Goal: Task Accomplishment & Management: Complete application form

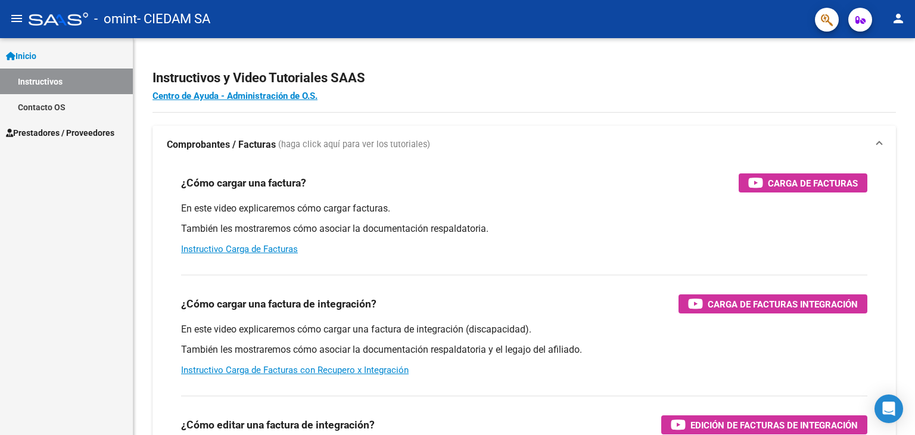
click at [32, 79] on link "Instructivos" at bounding box center [66, 81] width 133 height 26
click at [51, 128] on span "Prestadores / Proveedores" at bounding box center [60, 132] width 108 height 13
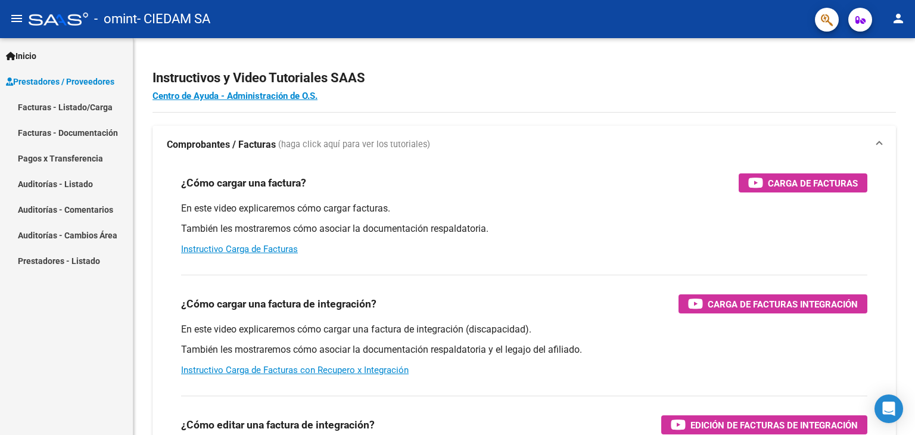
click at [67, 109] on link "Facturas - Listado/Carga" at bounding box center [66, 107] width 133 height 26
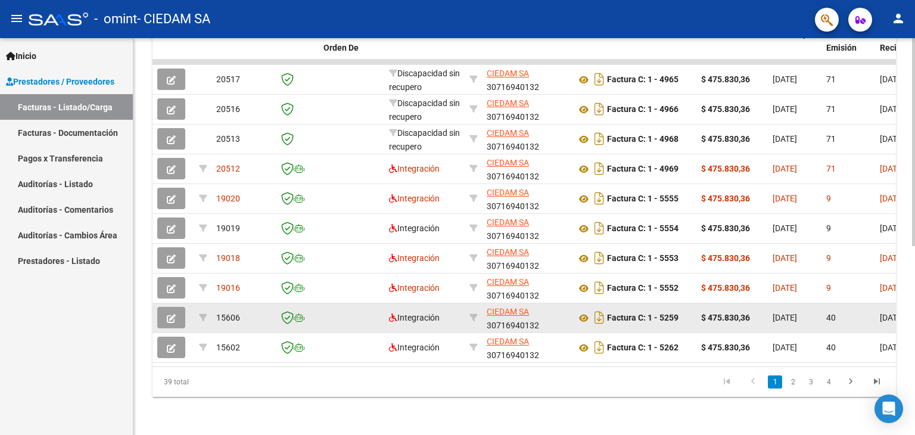
scroll to position [298, 0]
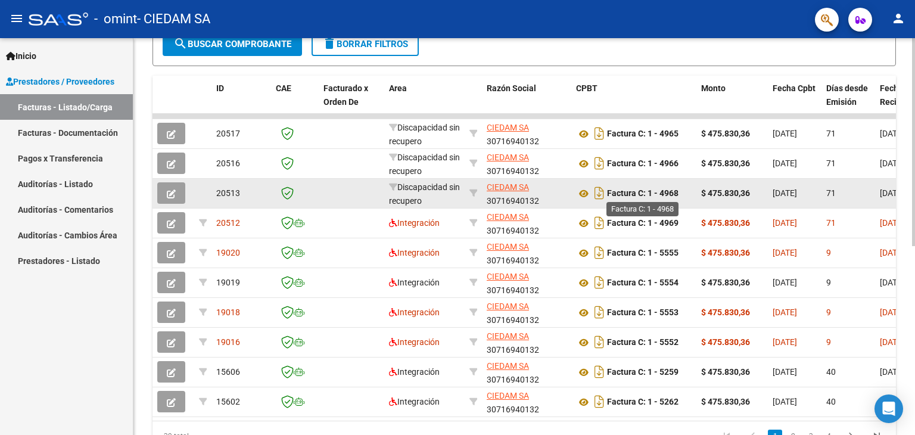
click at [631, 189] on strong "Factura C: 1 - 4968" at bounding box center [642, 194] width 71 height 10
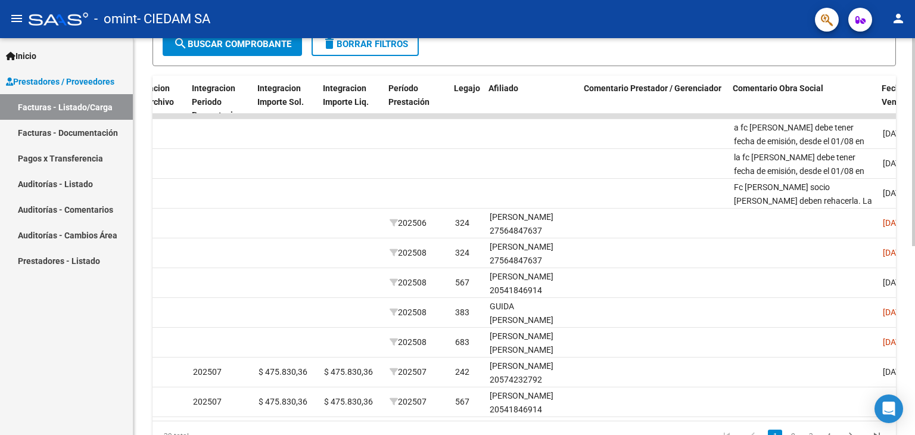
scroll to position [0, 1577]
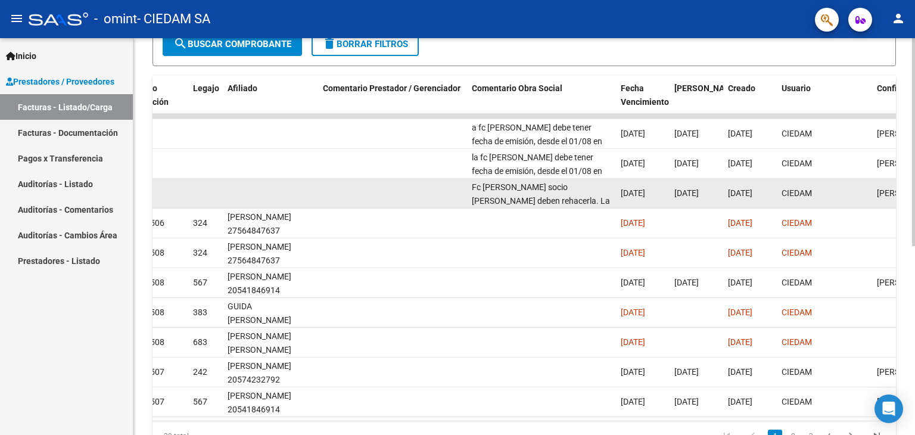
click at [556, 194] on div "Fc [PERSON_NAME] socio [PERSON_NAME] deben rehacerla. La misma debe tener fecha…" at bounding box center [541, 192] width 139 height 25
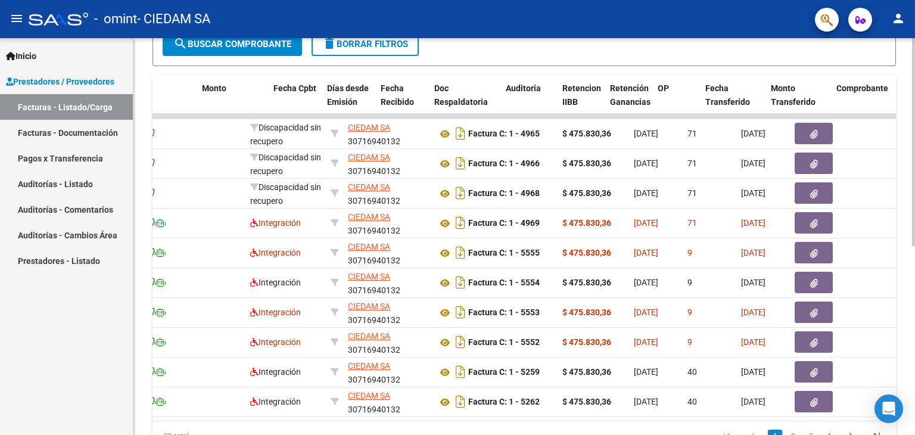
scroll to position [0, 499]
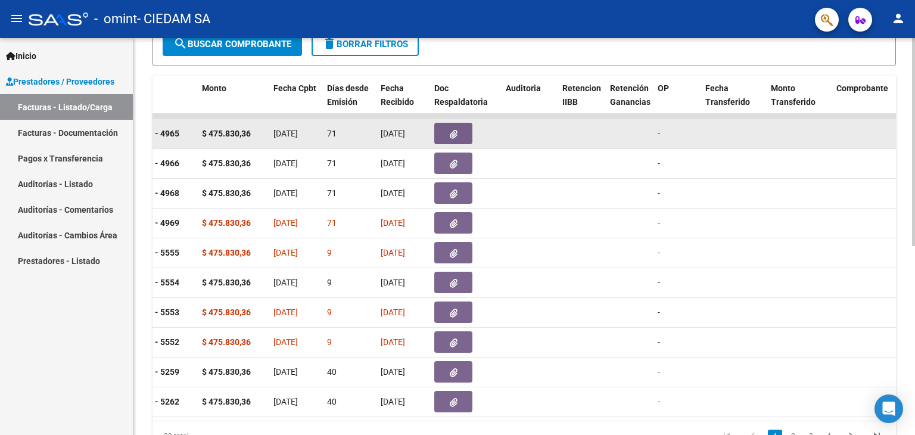
click at [450, 134] on icon "button" at bounding box center [454, 134] width 8 height 9
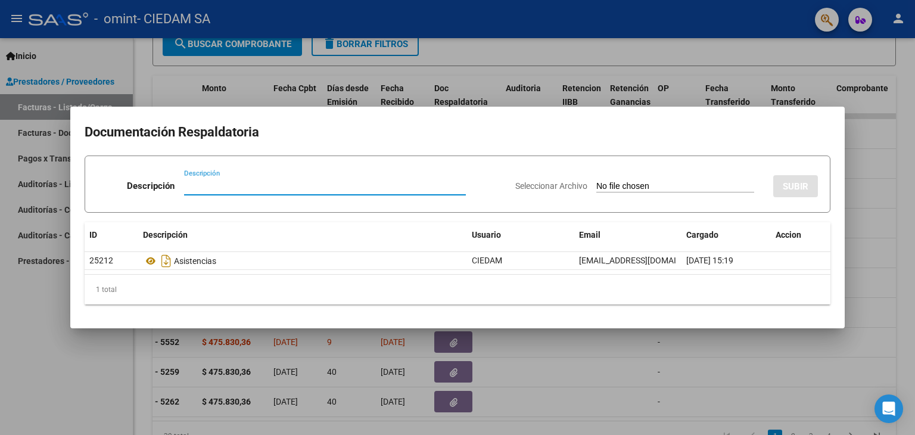
click at [788, 360] on div at bounding box center [457, 217] width 915 height 435
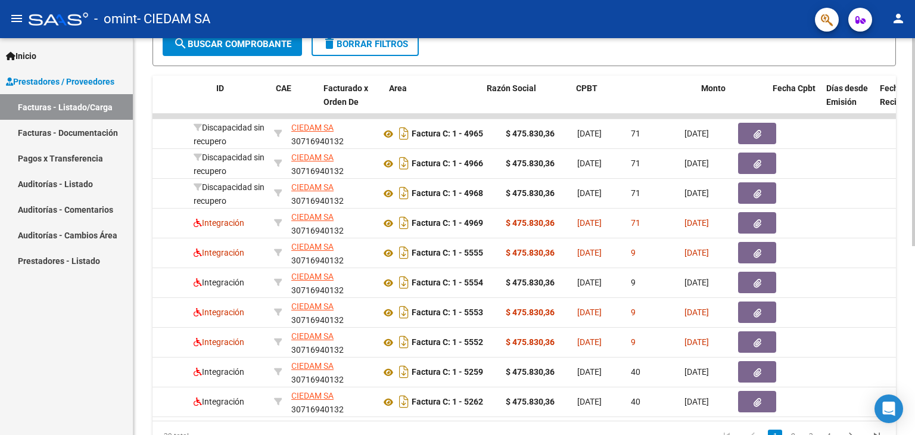
scroll to position [0, 0]
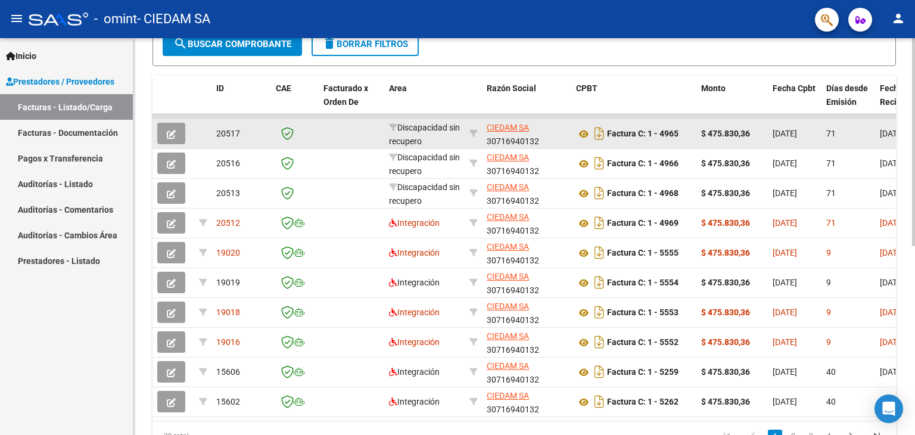
click at [167, 130] on icon "button" at bounding box center [171, 134] width 9 height 9
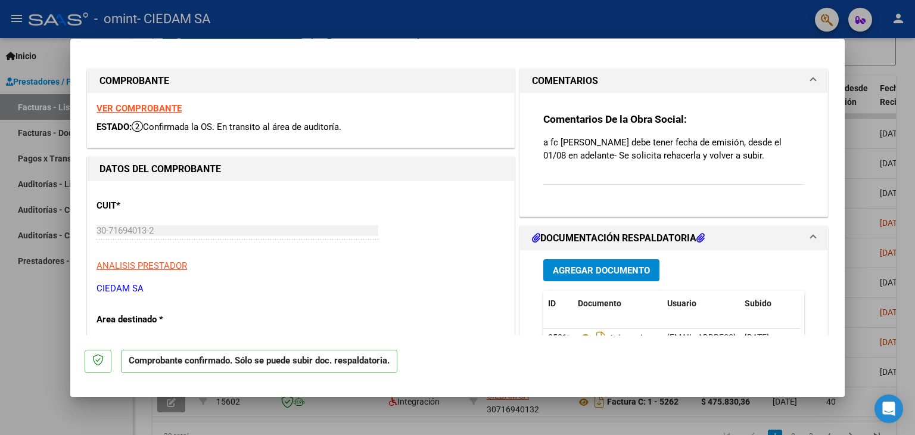
click at [791, 432] on div at bounding box center [457, 217] width 915 height 435
type input "$ 0,00"
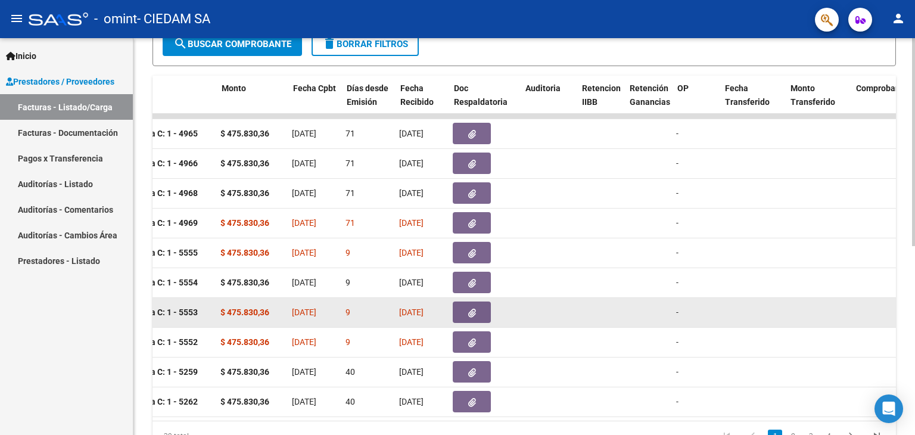
scroll to position [0, 482]
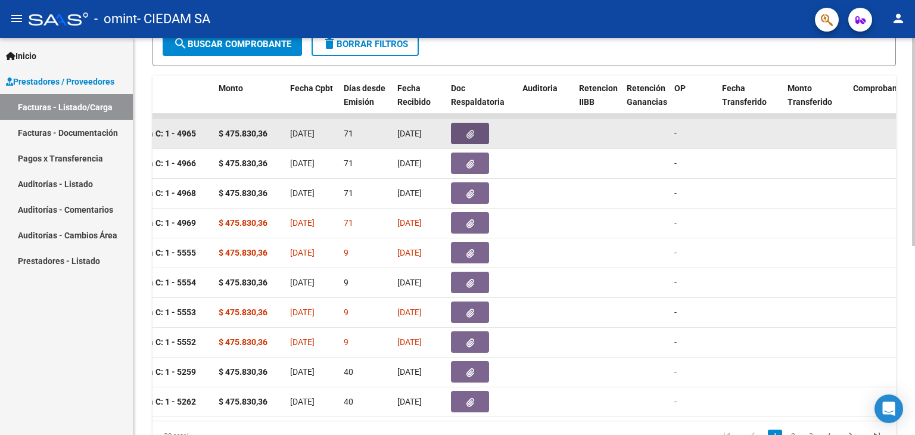
click at [475, 129] on button "button" at bounding box center [470, 133] width 38 height 21
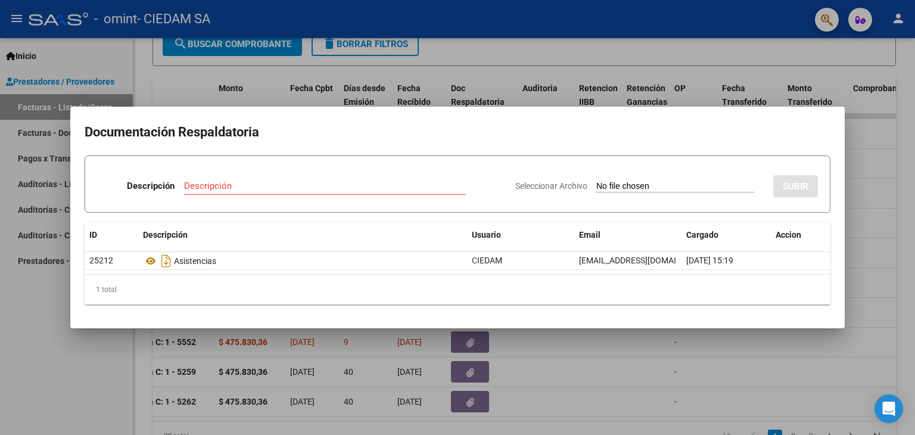
click at [796, 376] on div at bounding box center [457, 217] width 915 height 435
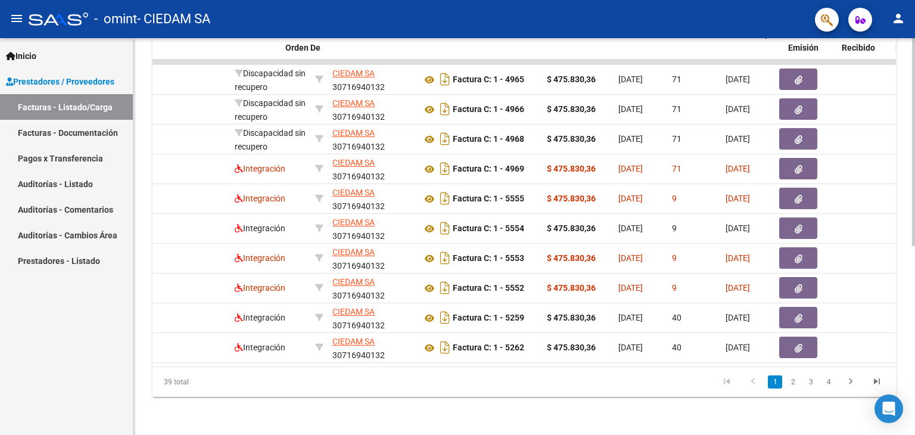
scroll to position [0, 33]
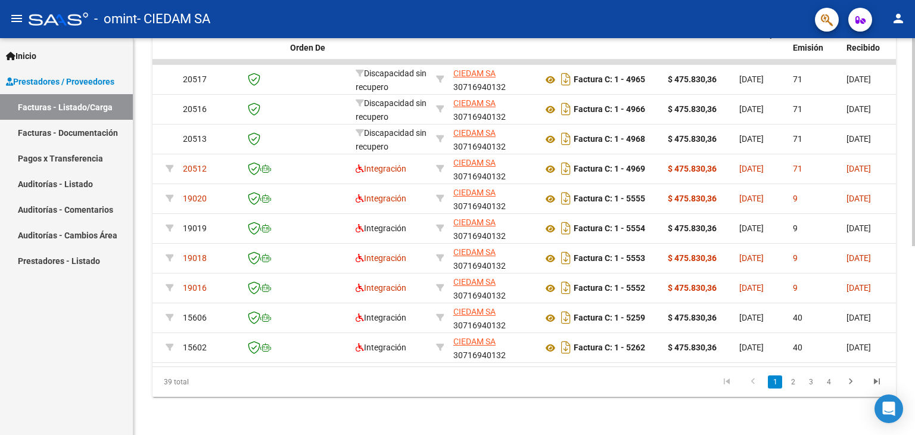
click at [794, 386] on link "2" at bounding box center [792, 381] width 14 height 13
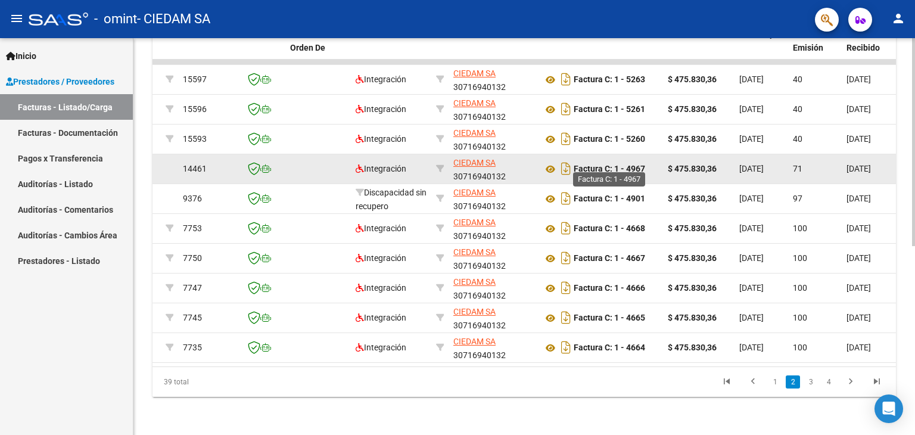
click at [629, 164] on strong "Factura C: 1 - 4967" at bounding box center [608, 169] width 71 height 10
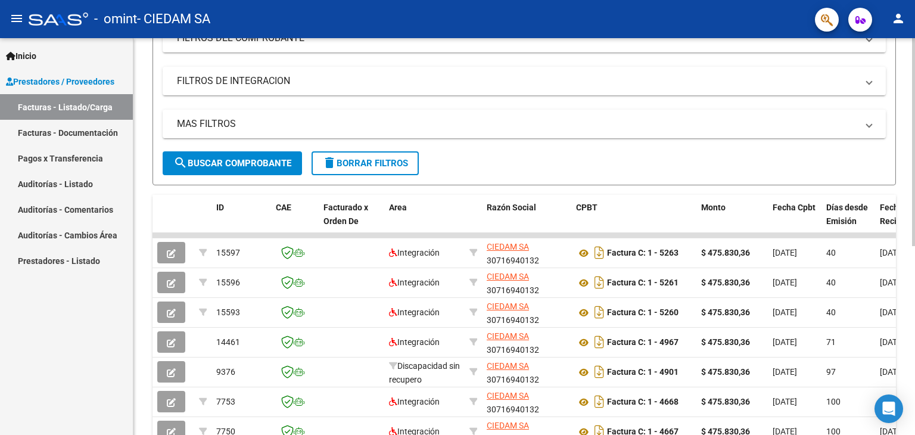
scroll to position [0, 0]
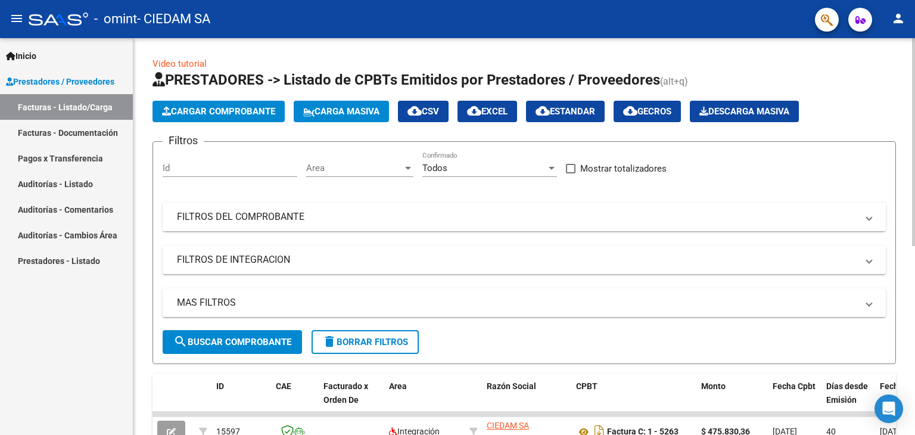
click at [241, 114] on span "Cargar Comprobante" at bounding box center [218, 111] width 113 height 11
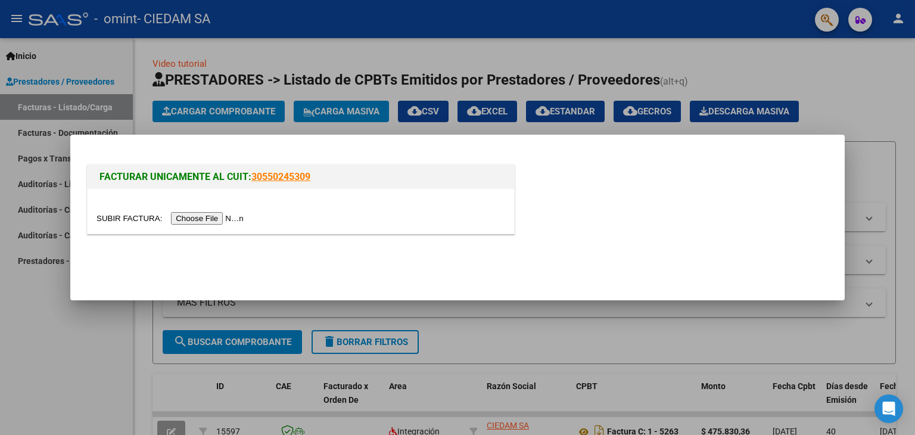
click at [222, 215] on input "file" at bounding box center [171, 218] width 151 height 13
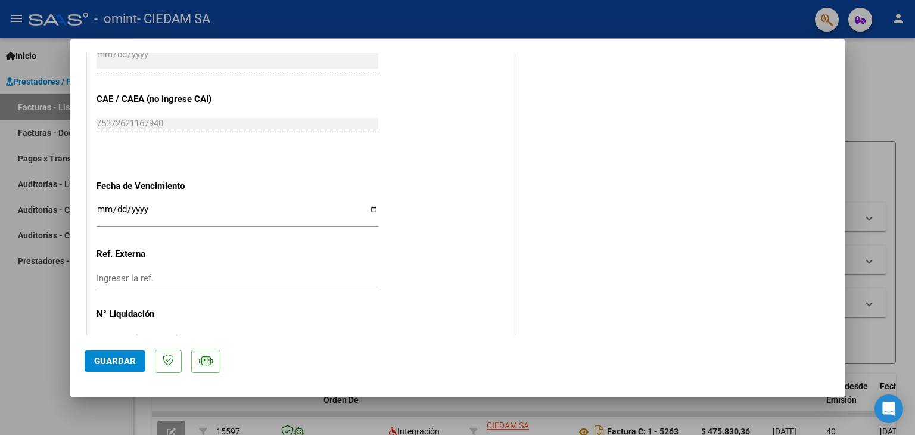
scroll to position [655, 0]
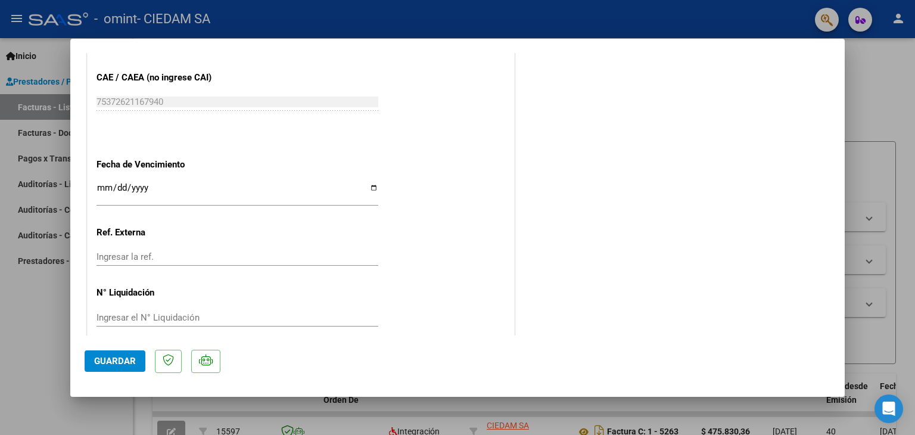
click at [372, 185] on input "Ingresar la fecha" at bounding box center [237, 192] width 282 height 19
type input "[DATE]"
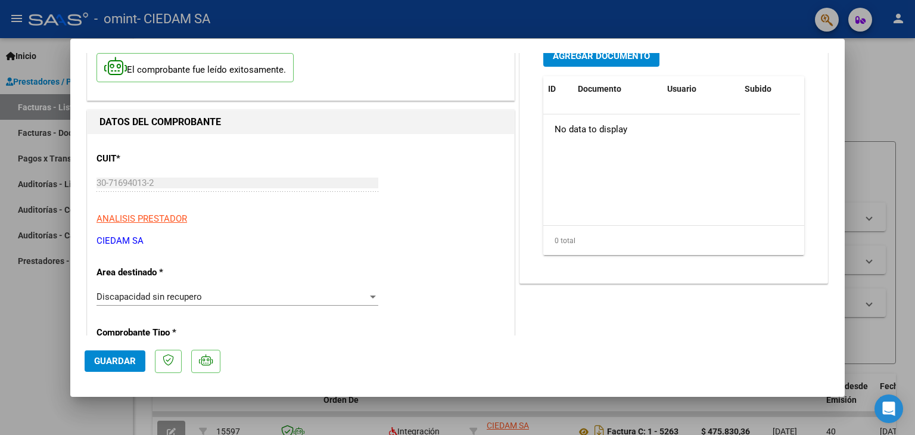
scroll to position [0, 0]
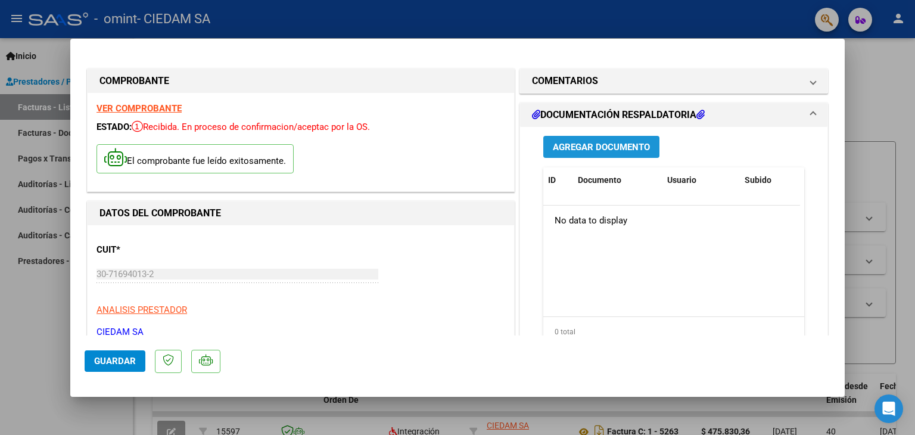
click at [582, 148] on span "Agregar Documento" at bounding box center [601, 147] width 97 height 11
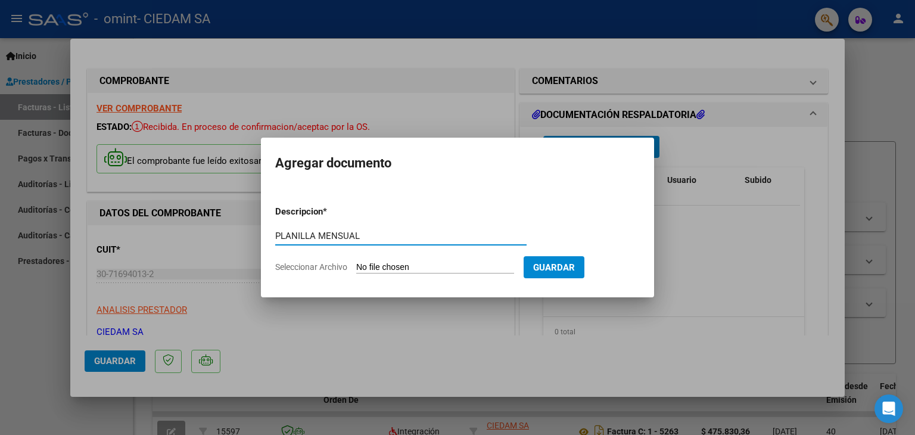
type input "PLANILLA MENSUAL"
click at [413, 264] on input "Seleccionar Archivo" at bounding box center [435, 267] width 158 height 11
type input "C:\fakepath\PLANILLA [PERSON_NAME].pdf"
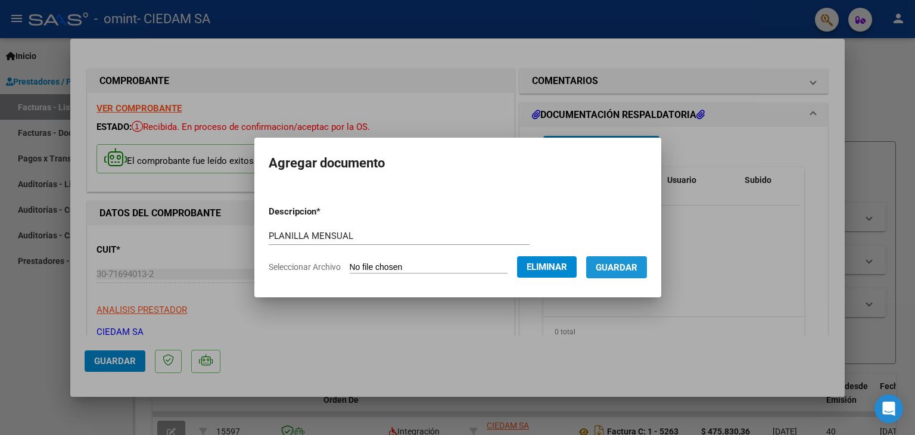
click at [628, 269] on span "Guardar" at bounding box center [616, 267] width 42 height 11
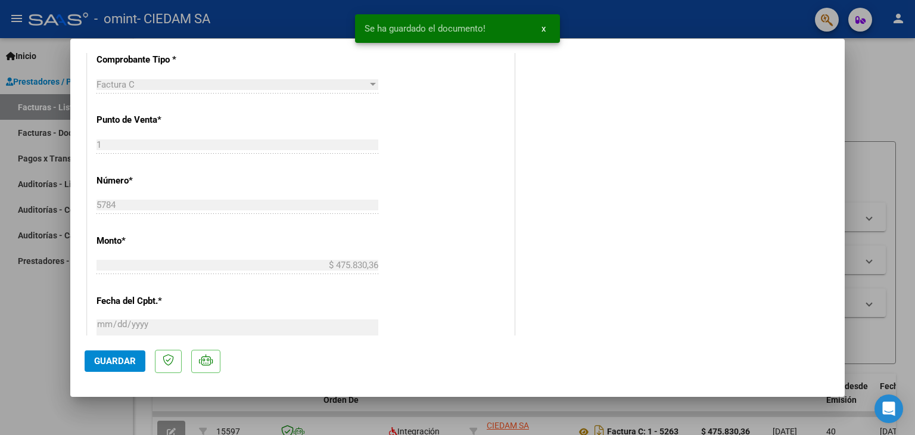
scroll to position [668, 0]
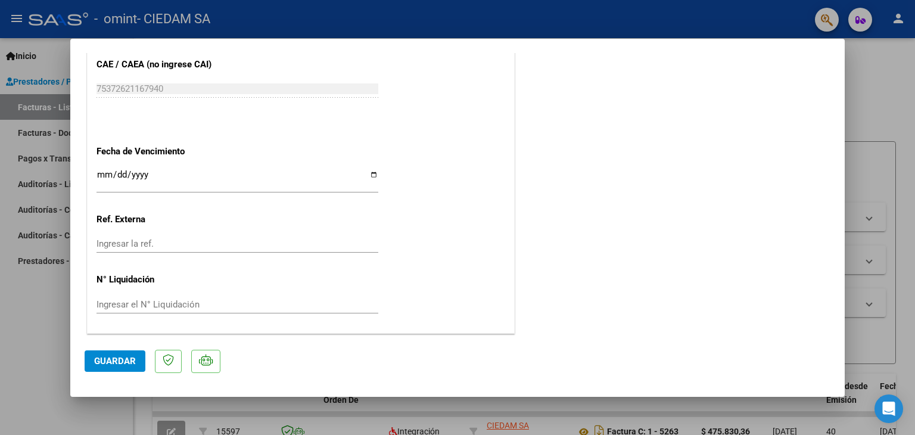
click at [125, 358] on span "Guardar" at bounding box center [115, 360] width 42 height 11
click at [869, 116] on div at bounding box center [457, 217] width 915 height 435
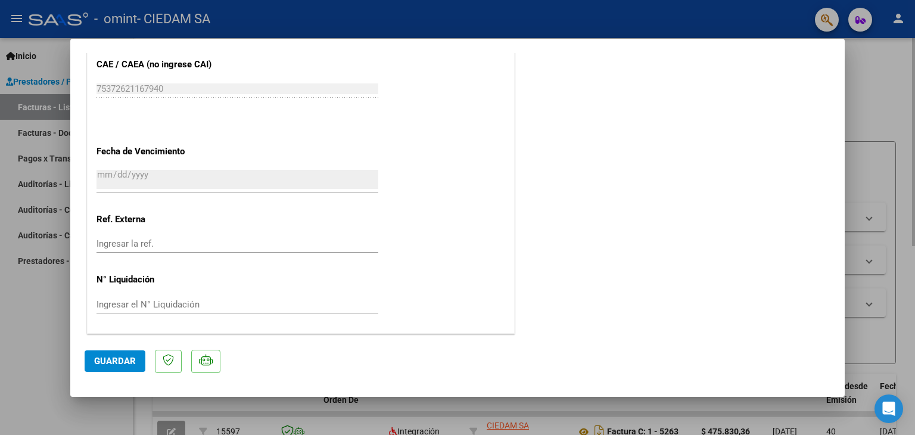
type input "$ 0,00"
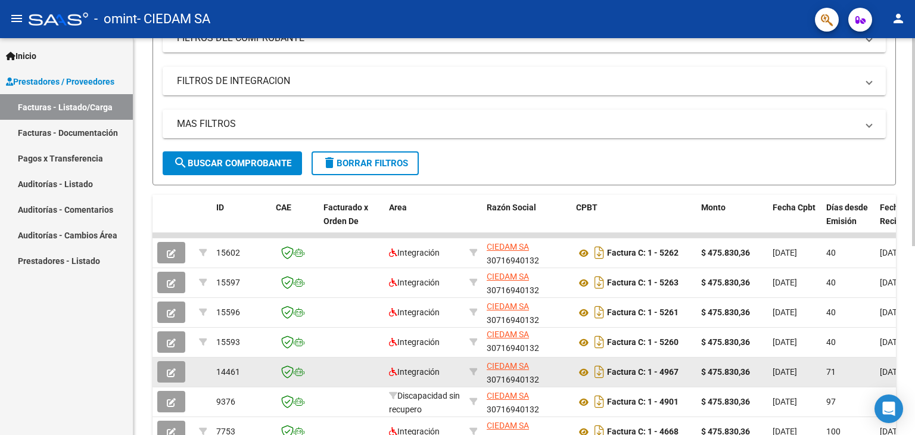
scroll to position [360, 0]
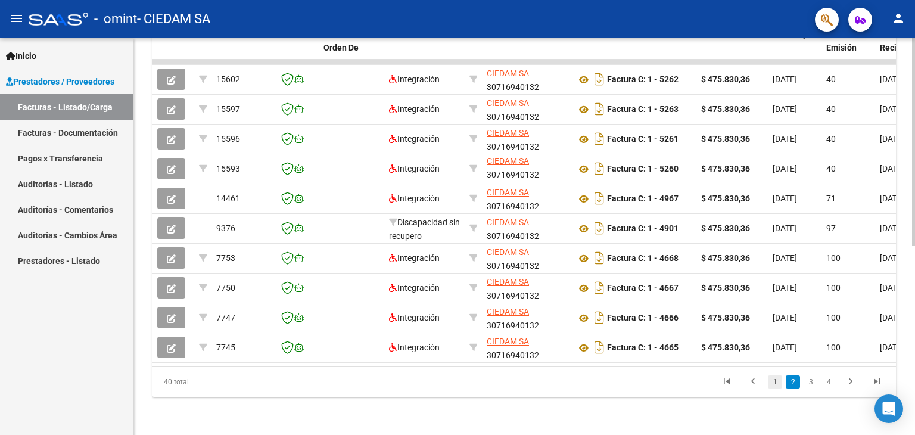
click at [775, 382] on link "1" at bounding box center [775, 381] width 14 height 13
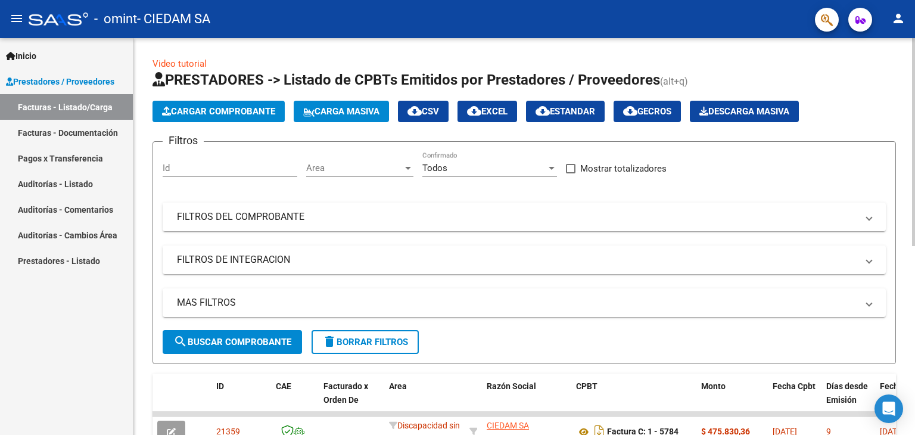
scroll to position [0, 0]
click at [223, 110] on span "Cargar Comprobante" at bounding box center [218, 111] width 113 height 11
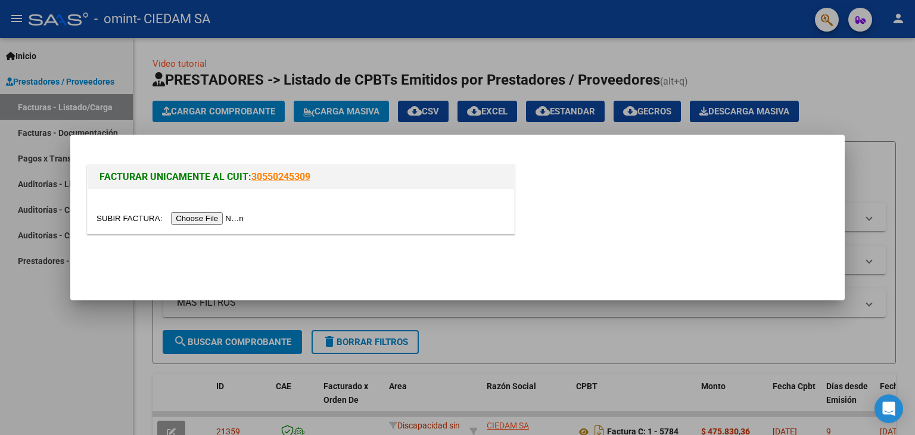
click at [225, 213] on input "file" at bounding box center [171, 218] width 151 height 13
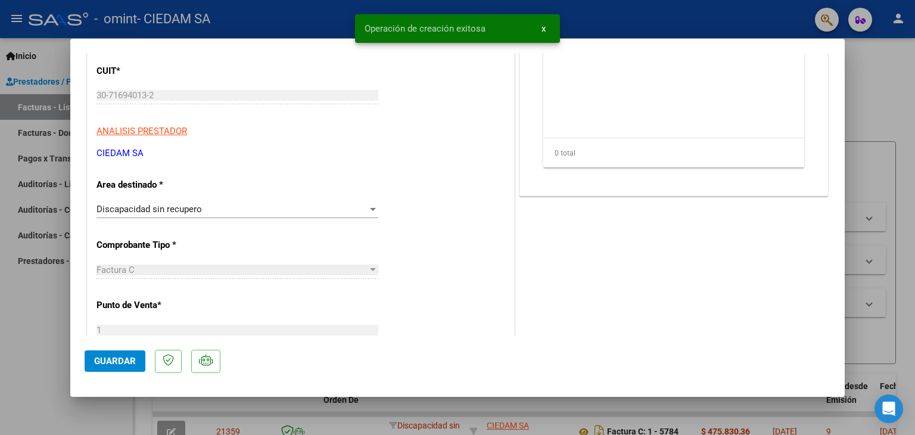
scroll to position [238, 0]
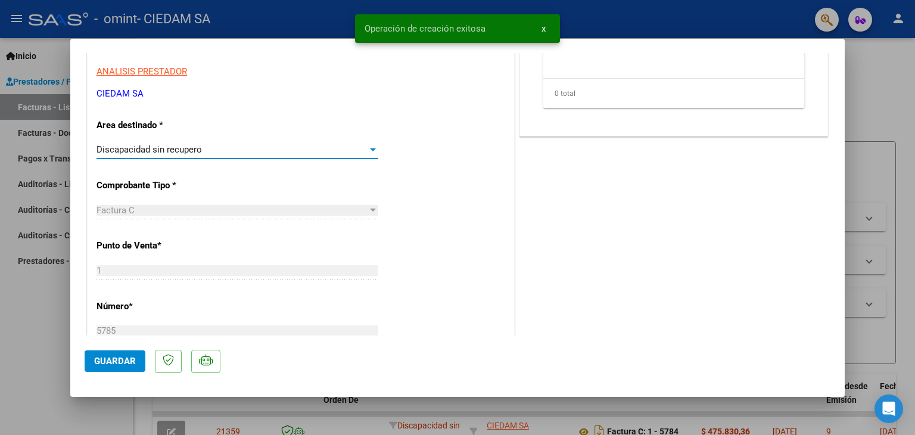
click at [247, 148] on div "Discapacidad sin recupero" at bounding box center [231, 149] width 271 height 11
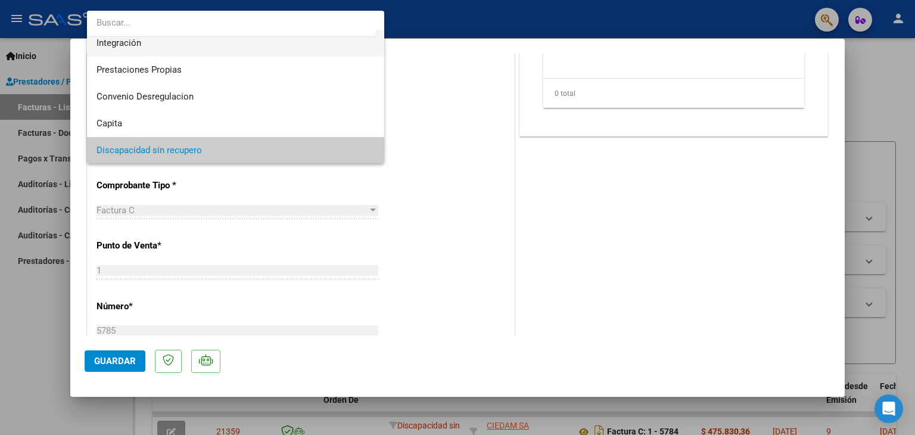
scroll to position [29, 0]
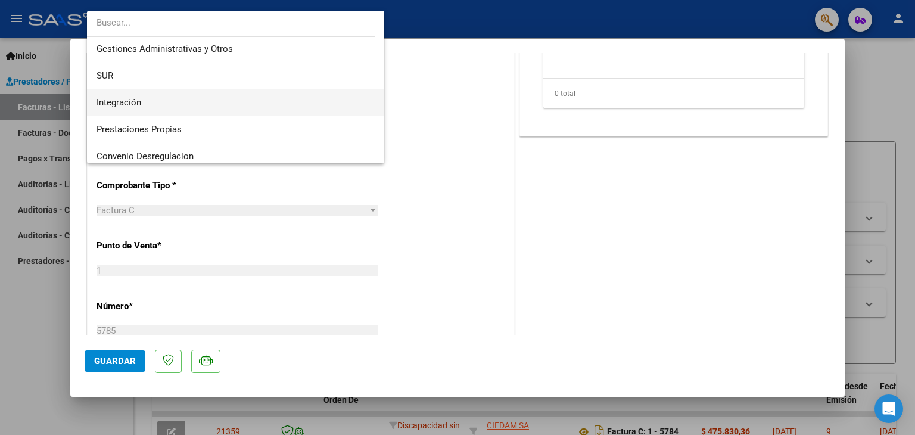
click at [219, 99] on span "Integración" at bounding box center [235, 102] width 279 height 27
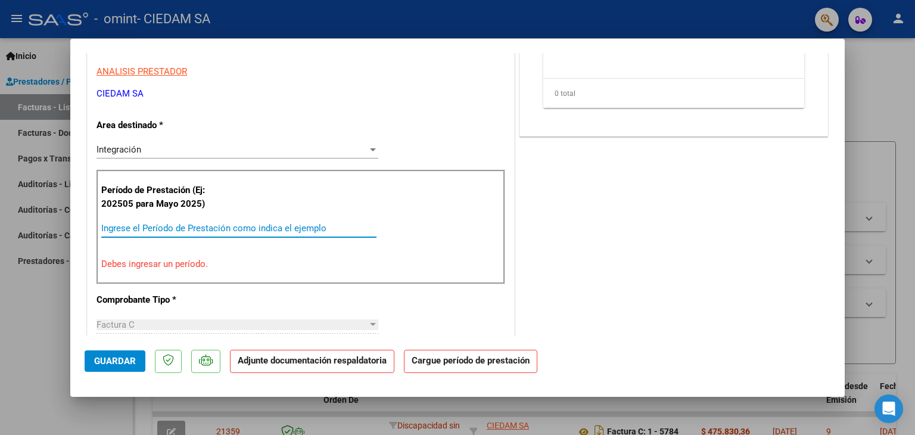
click at [252, 227] on input "Ingrese el Período de Prestación como indica el ejemplo" at bounding box center [238, 228] width 275 height 11
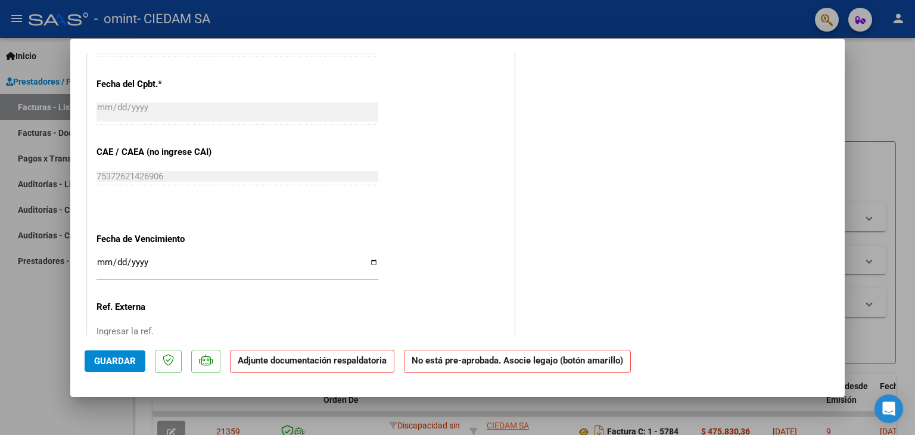
scroll to position [715, 0]
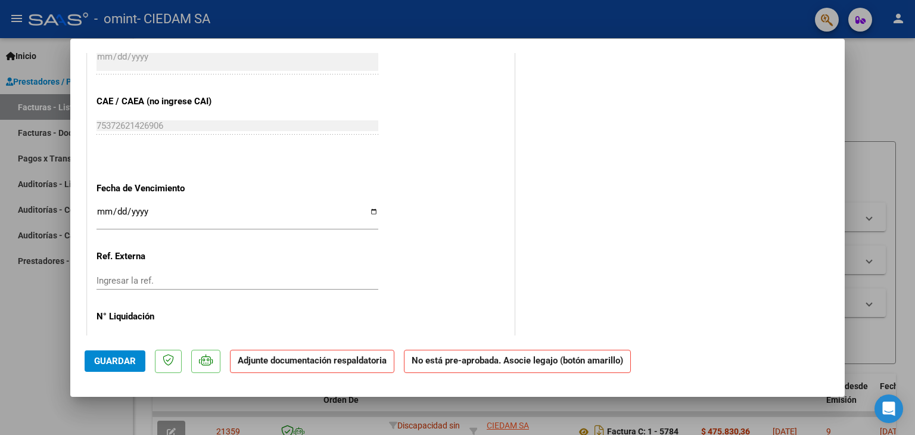
type input "202506"
click at [236, 216] on input "Ingresar la fecha" at bounding box center [237, 216] width 282 height 19
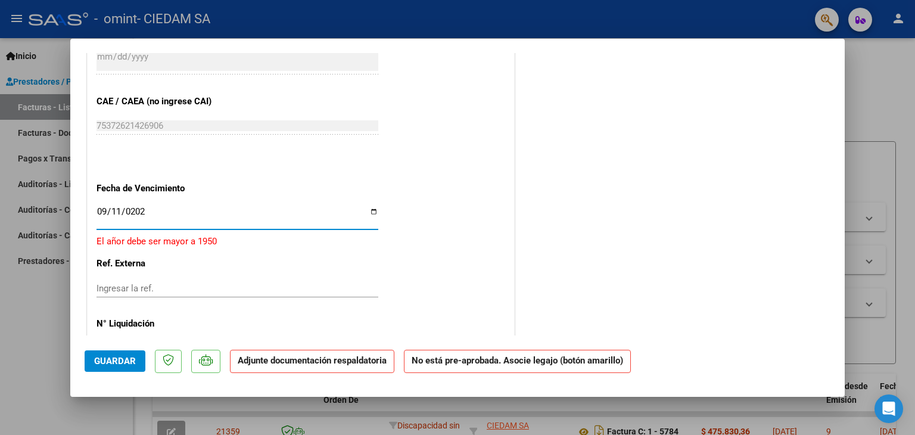
type input "[DATE]"
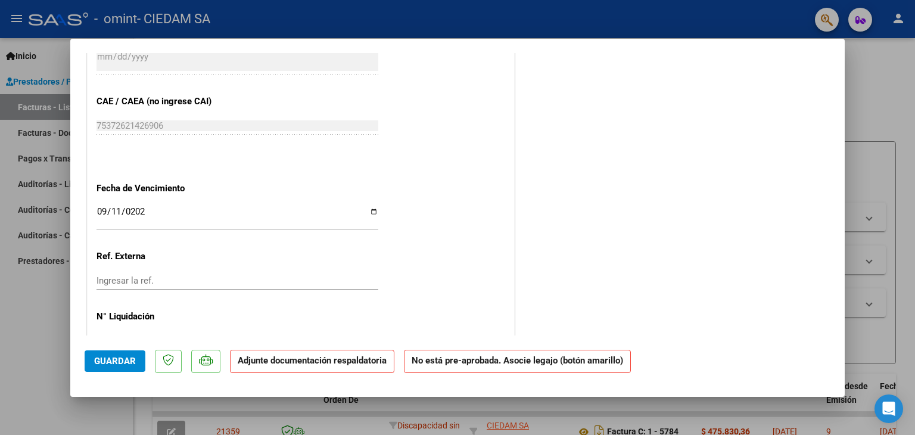
scroll to position [750, 0]
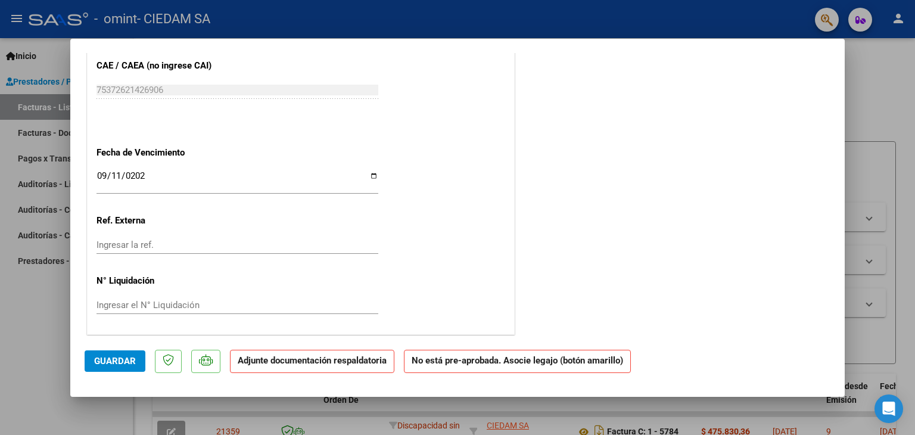
click at [131, 364] on span "Guardar" at bounding box center [115, 360] width 42 height 11
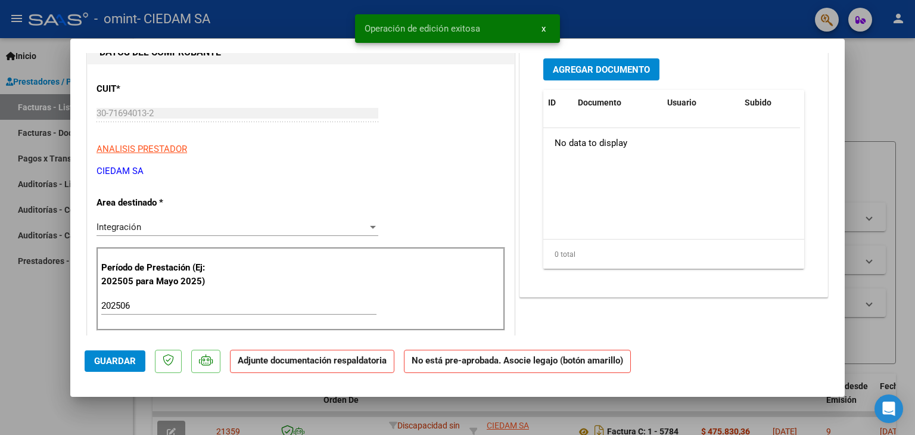
scroll to position [155, 0]
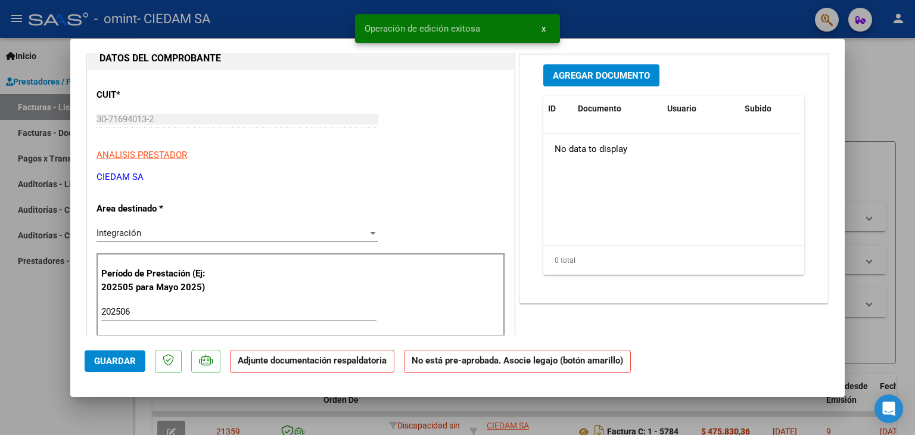
click at [600, 75] on span "Agregar Documento" at bounding box center [601, 75] width 97 height 11
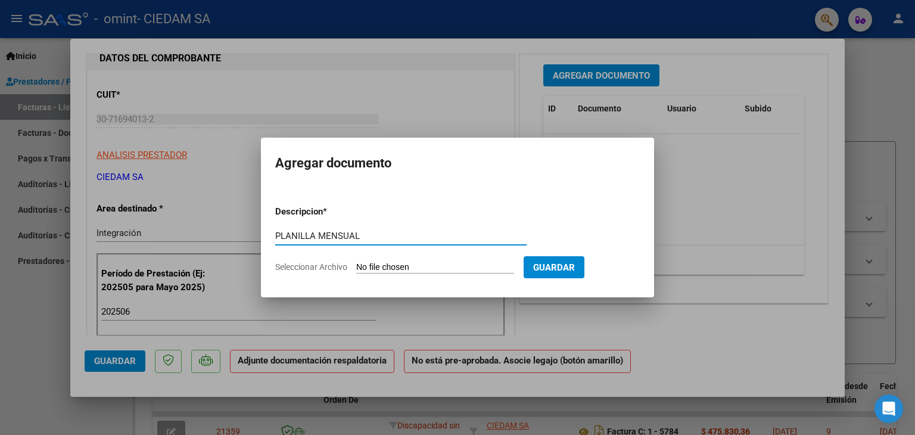
type input "PLANILLA MENSUAL"
click at [431, 265] on input "Seleccionar Archivo" at bounding box center [435, 267] width 158 height 11
type input "C:\fakepath\PLANILLA GUIDA.pdf"
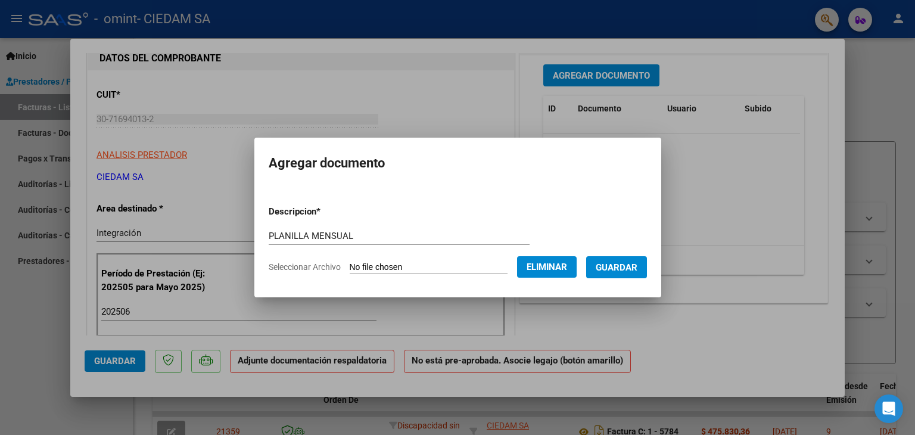
click at [619, 263] on span "Guardar" at bounding box center [616, 267] width 42 height 11
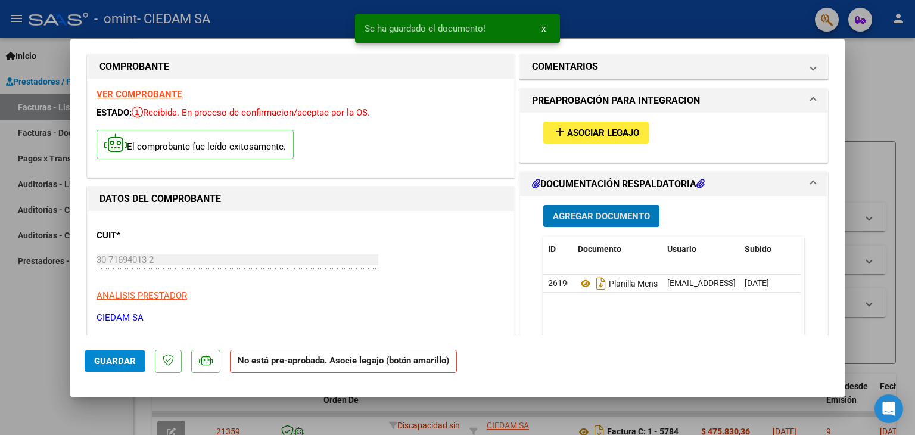
scroll to position [0, 0]
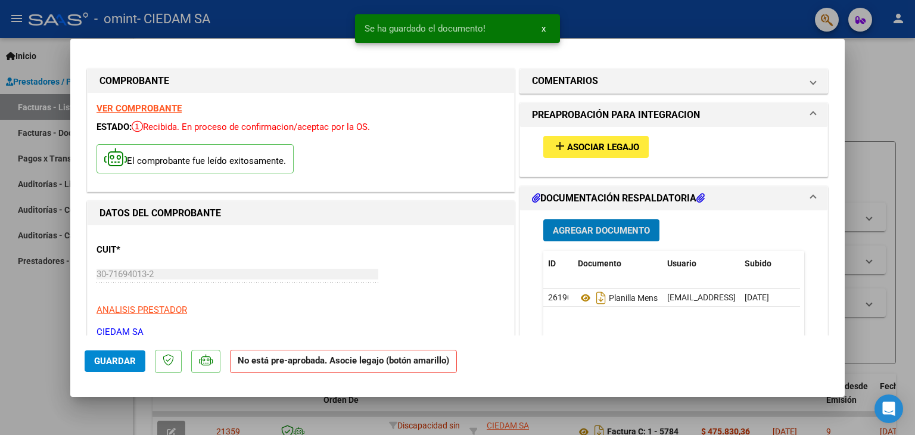
click at [609, 146] on span "Asociar Legajo" at bounding box center [603, 147] width 72 height 11
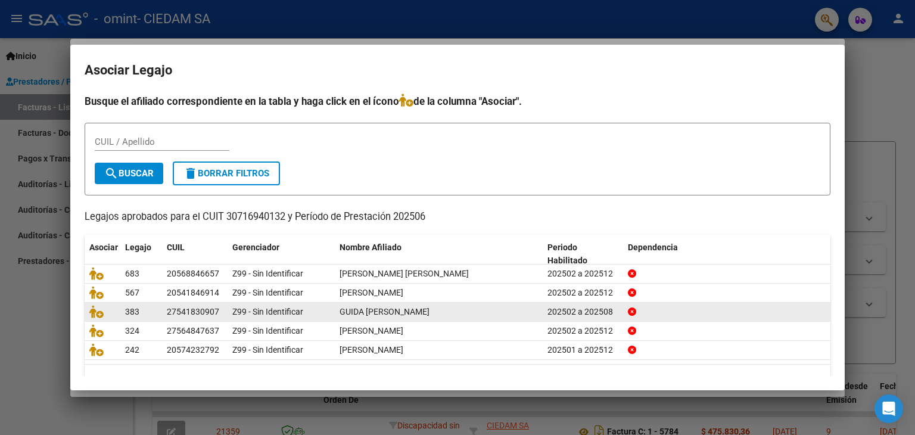
click at [429, 313] on span "GUIDA [PERSON_NAME]" at bounding box center [384, 312] width 90 height 10
click at [601, 310] on div "202502 a 202508" at bounding box center [582, 312] width 71 height 14
click at [97, 308] on icon at bounding box center [96, 311] width 14 height 13
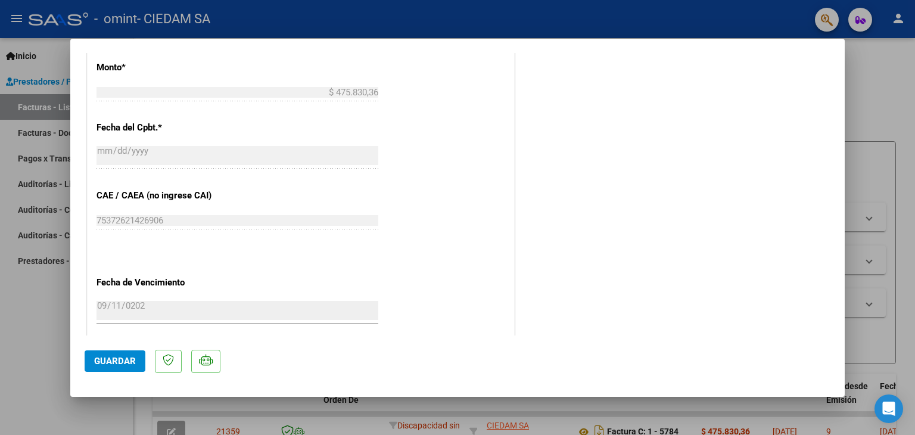
scroll to position [655, 0]
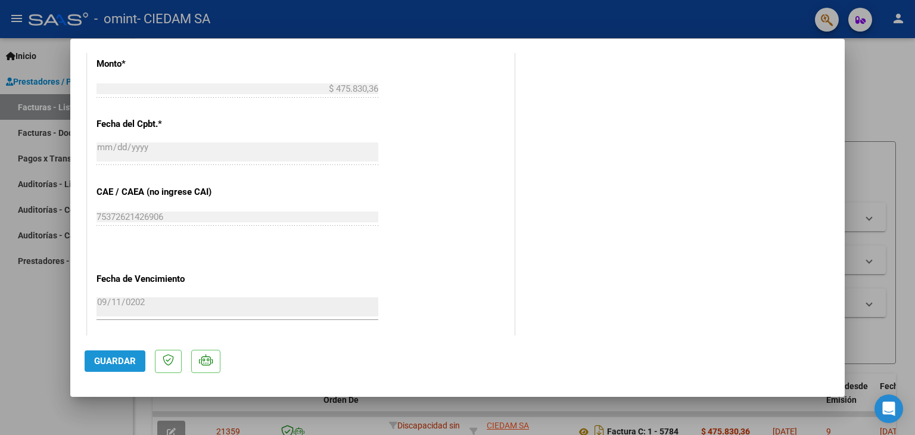
click at [120, 358] on span "Guardar" at bounding box center [115, 360] width 42 height 11
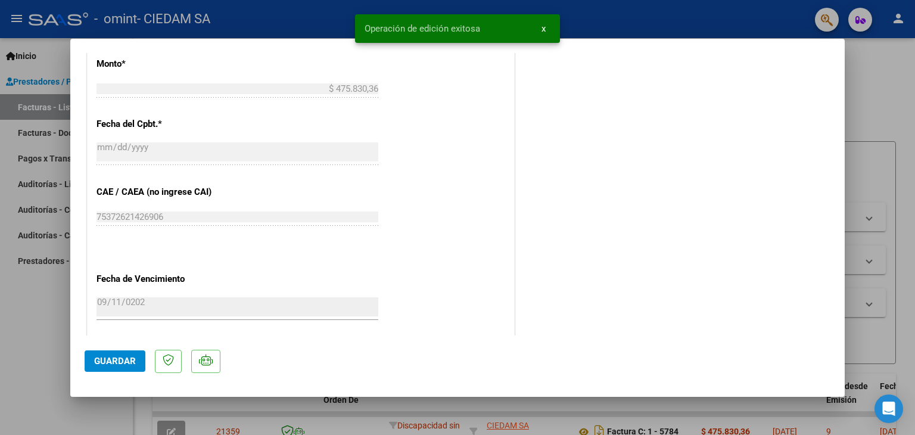
click at [855, 118] on div at bounding box center [457, 217] width 915 height 435
type input "$ 0,00"
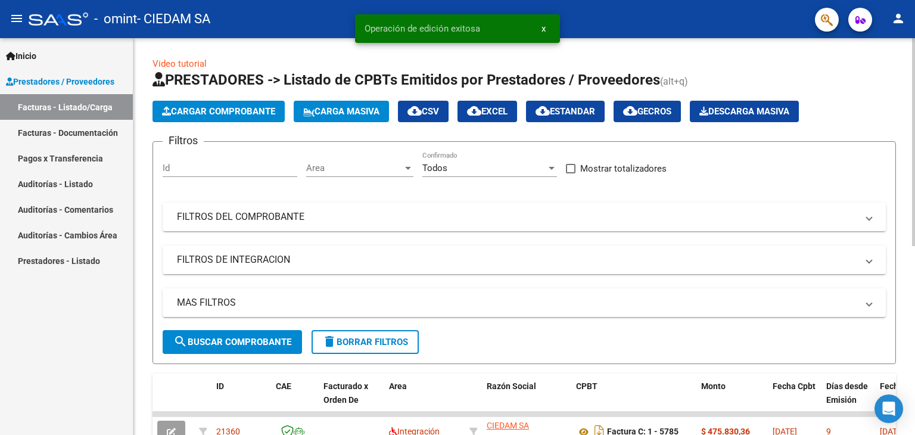
scroll to position [179, 0]
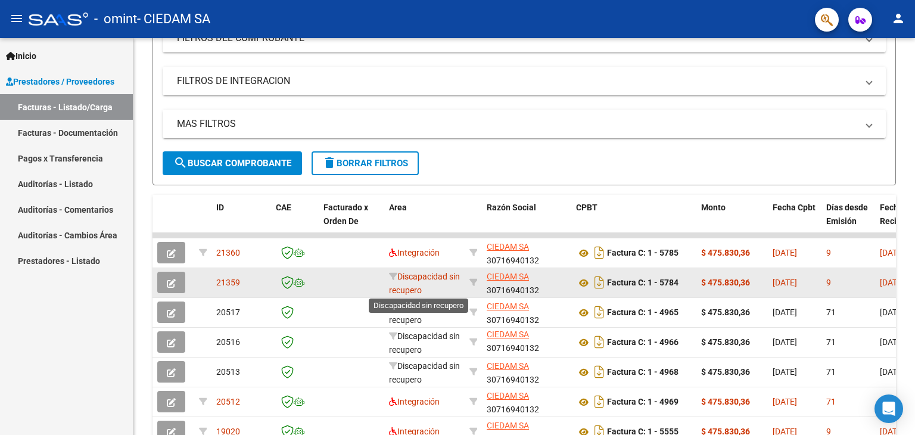
click at [432, 277] on span "Discapacidad sin recupero" at bounding box center [424, 283] width 71 height 23
click at [474, 279] on icon at bounding box center [473, 282] width 8 height 8
type input "30716940132"
click at [172, 279] on icon "button" at bounding box center [171, 283] width 9 height 9
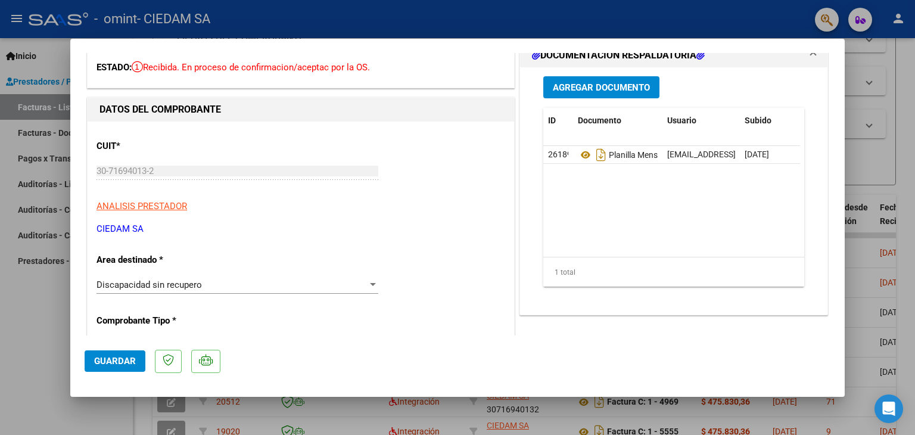
scroll to position [119, 0]
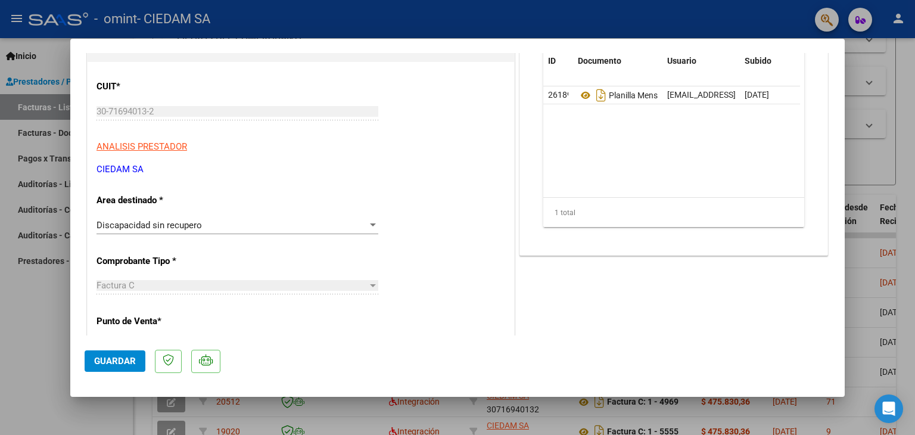
click at [243, 220] on div "Discapacidad sin recupero" at bounding box center [231, 225] width 271 height 11
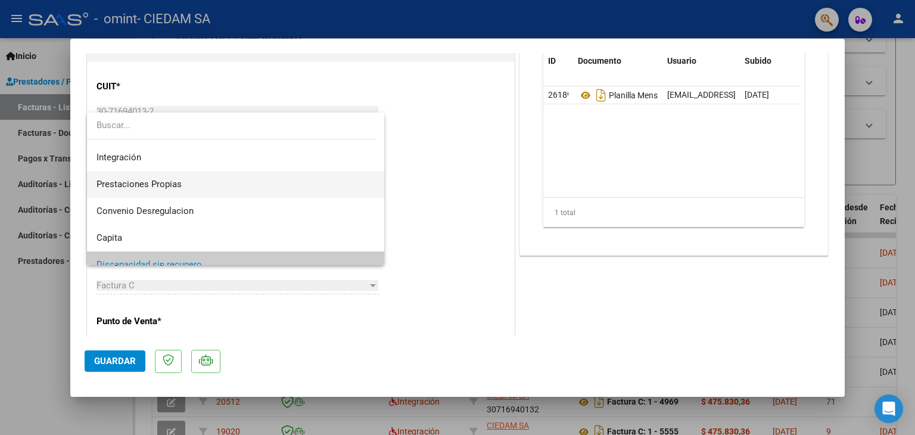
scroll to position [56, 0]
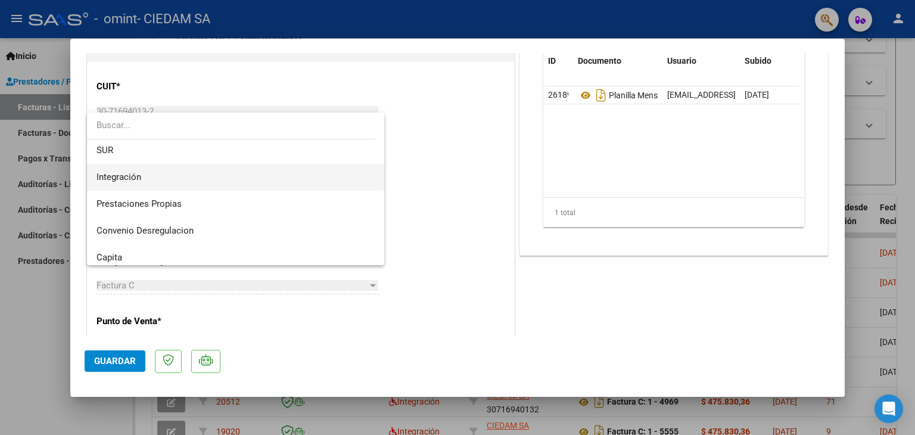
click at [191, 179] on span "Integración" at bounding box center [235, 177] width 279 height 27
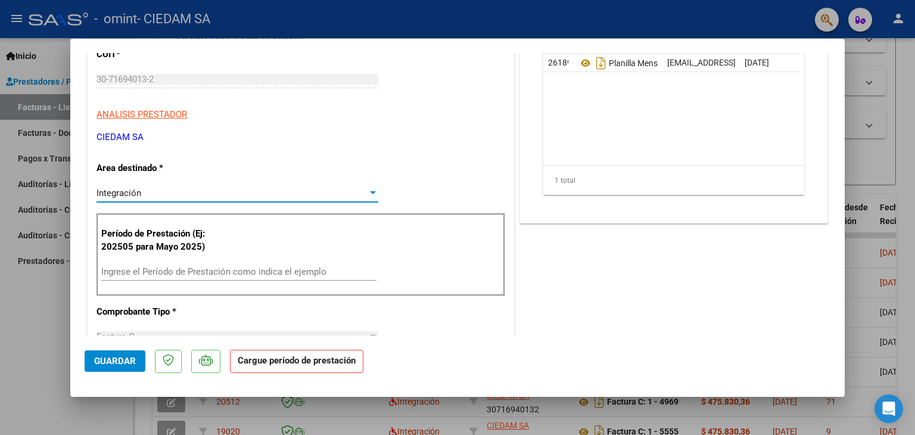
scroll to position [179, 0]
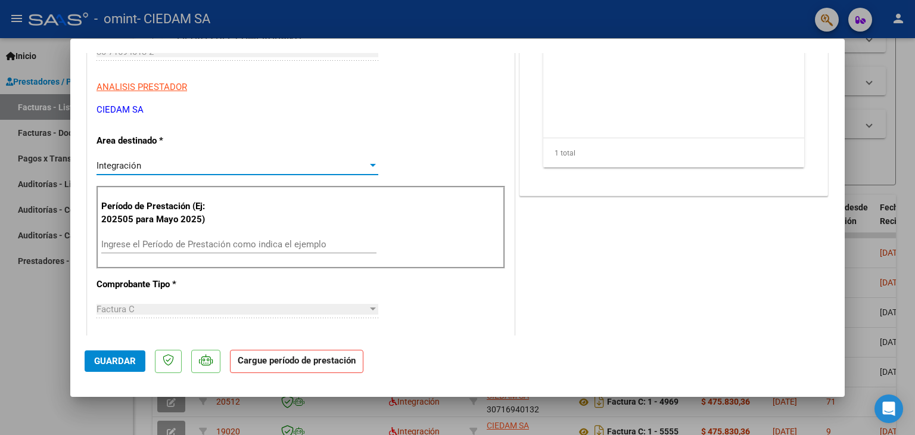
click at [254, 242] on input "Ingrese el Período de Prestación como indica el ejemplo" at bounding box center [238, 244] width 275 height 11
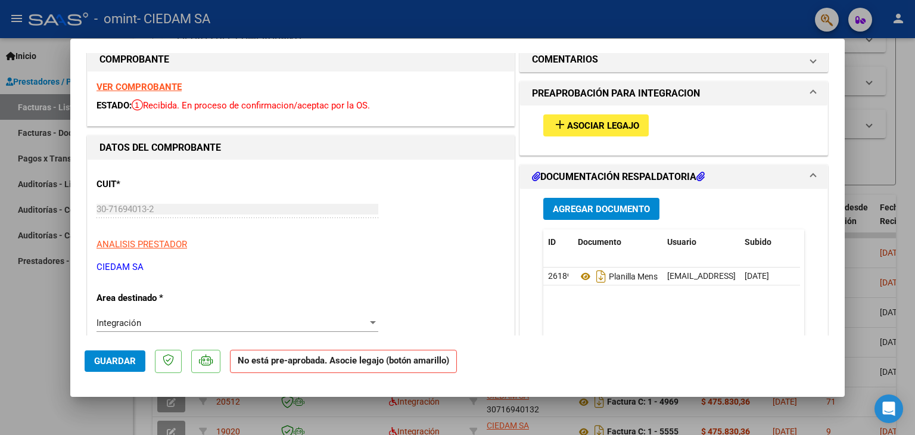
scroll to position [0, 0]
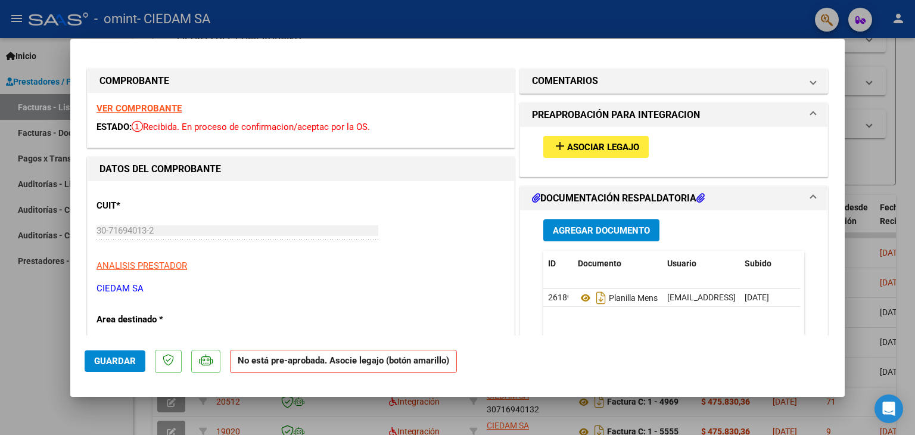
type input "202506"
click at [615, 140] on button "add Asociar Legajo" at bounding box center [595, 147] width 105 height 22
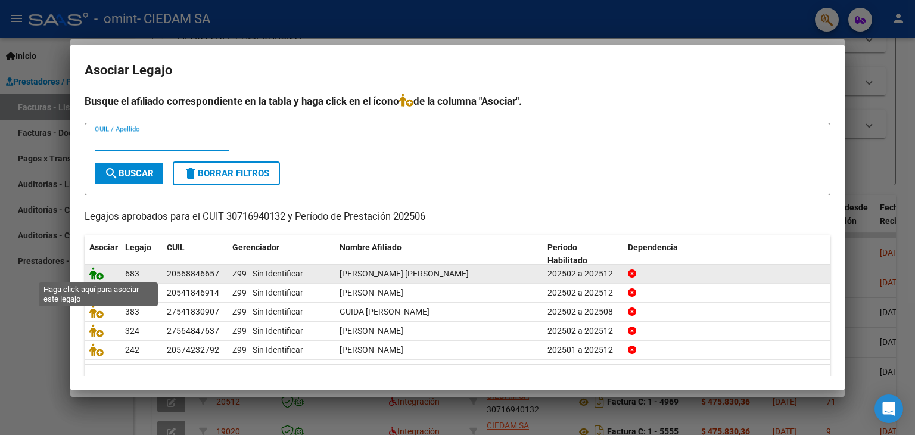
click at [93, 269] on icon at bounding box center [96, 273] width 14 height 13
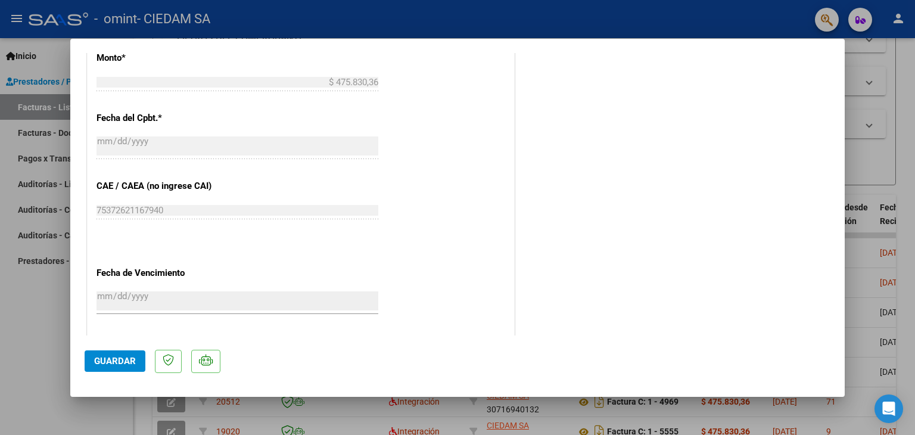
scroll to position [715, 0]
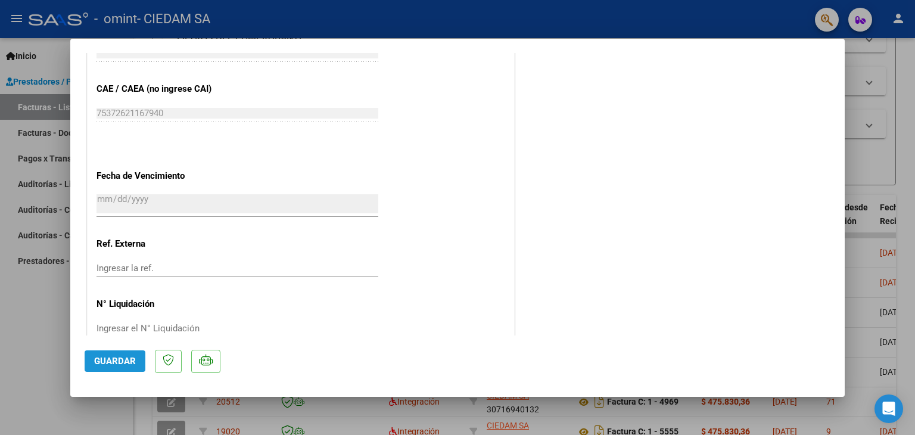
click at [111, 357] on span "Guardar" at bounding box center [115, 360] width 42 height 11
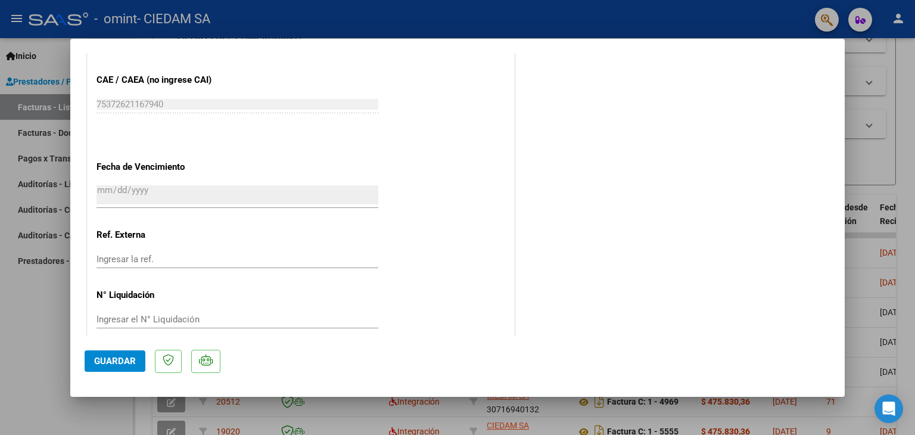
scroll to position [738, 0]
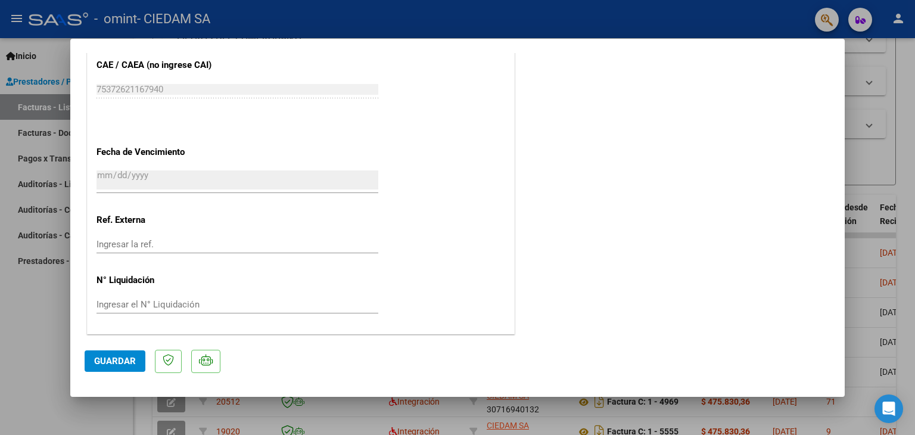
click at [124, 361] on span "Guardar" at bounding box center [115, 360] width 42 height 11
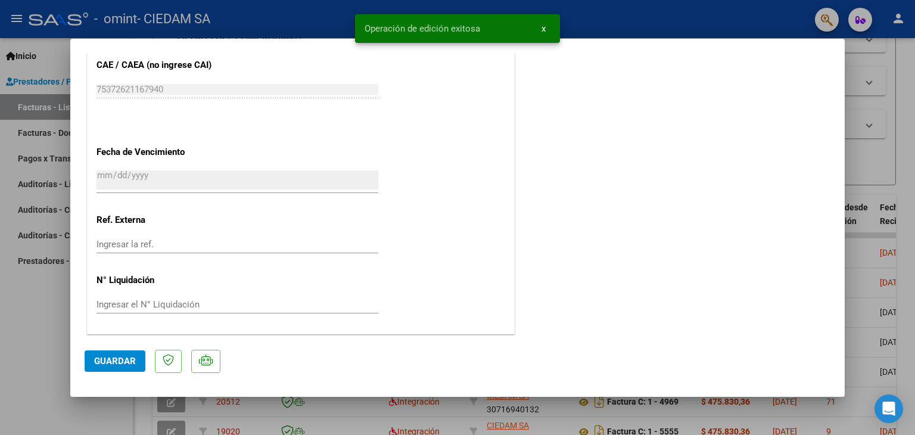
click at [858, 155] on div at bounding box center [457, 217] width 915 height 435
type input "$ 0,00"
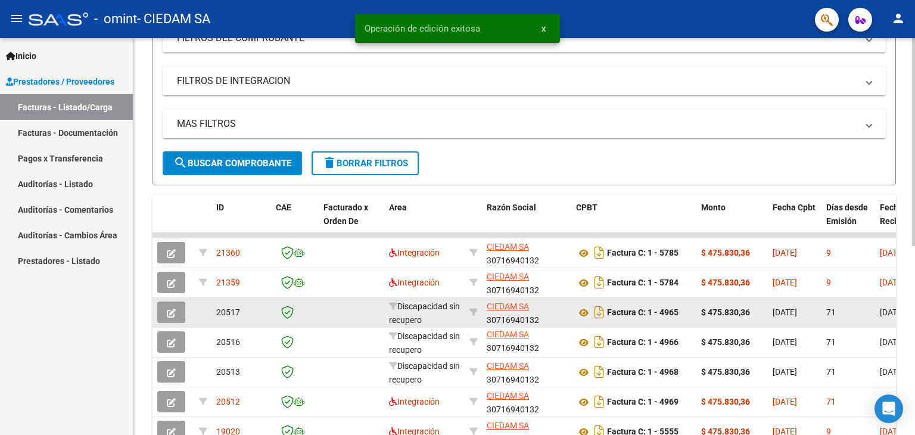
scroll to position [2, 0]
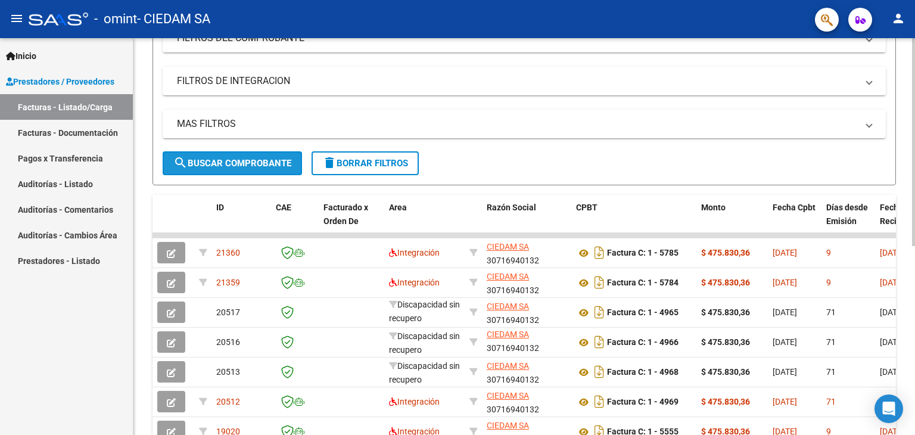
click at [251, 162] on span "search Buscar Comprobante" at bounding box center [232, 163] width 118 height 11
click at [231, 159] on span "search Buscar Comprobante" at bounding box center [232, 163] width 118 height 11
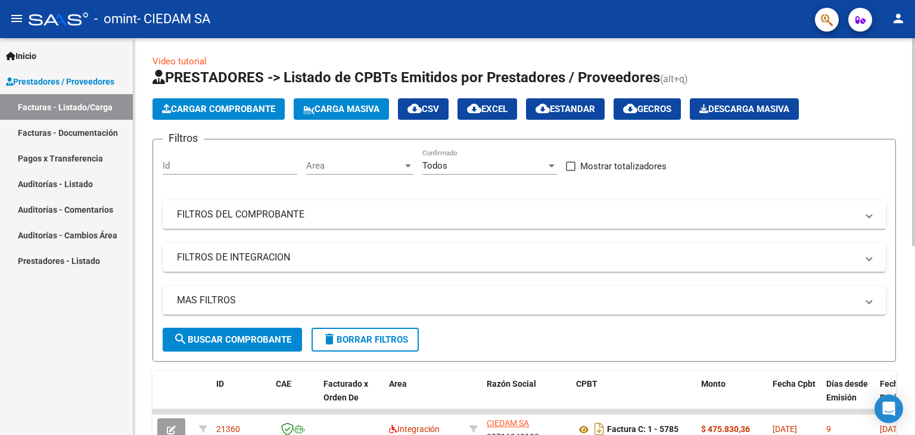
scroll to position [0, 0]
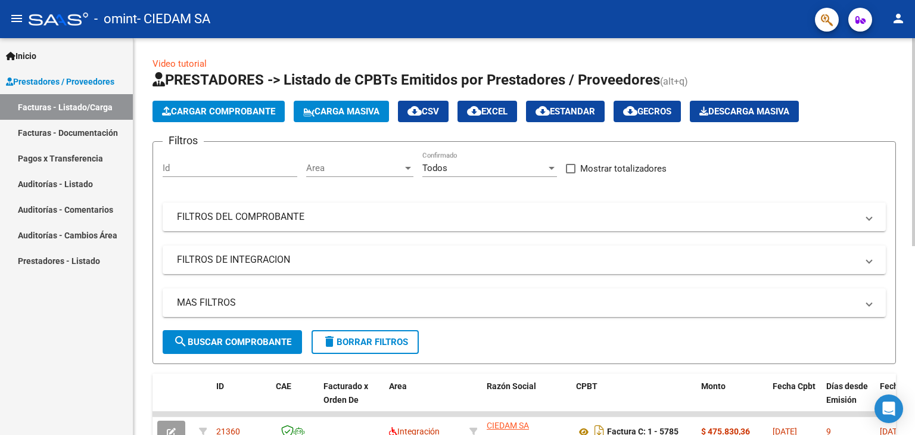
click at [216, 111] on span "Cargar Comprobante" at bounding box center [218, 111] width 113 height 11
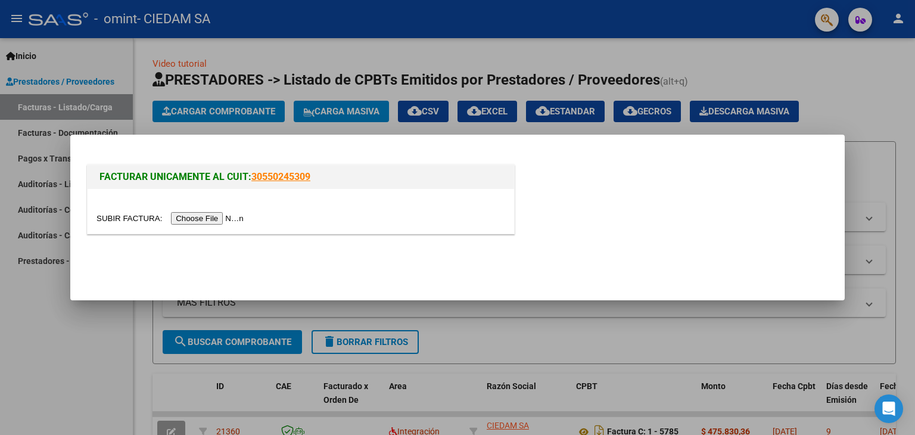
click at [225, 212] on input "file" at bounding box center [171, 218] width 151 height 13
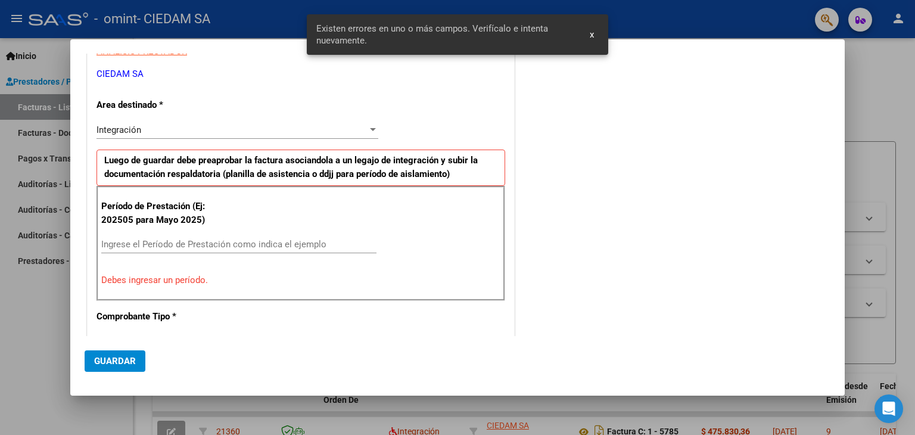
scroll to position [206, 0]
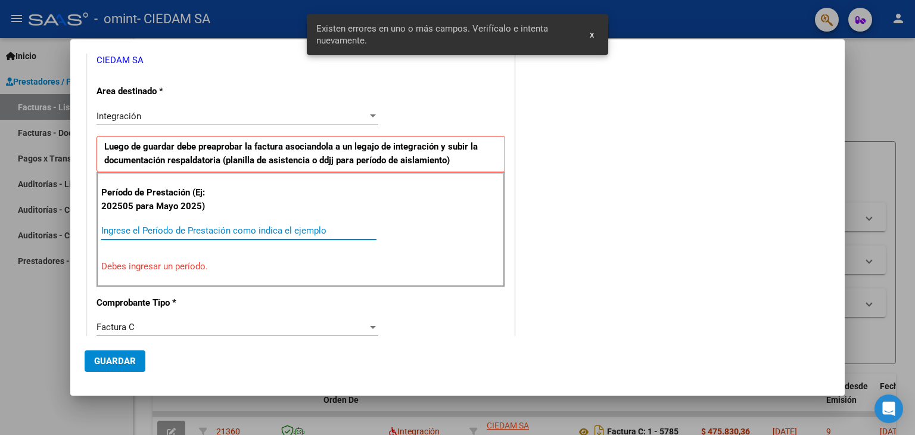
click at [268, 227] on input "Ingrese el Período de Prestación como indica el ejemplo" at bounding box center [238, 230] width 275 height 11
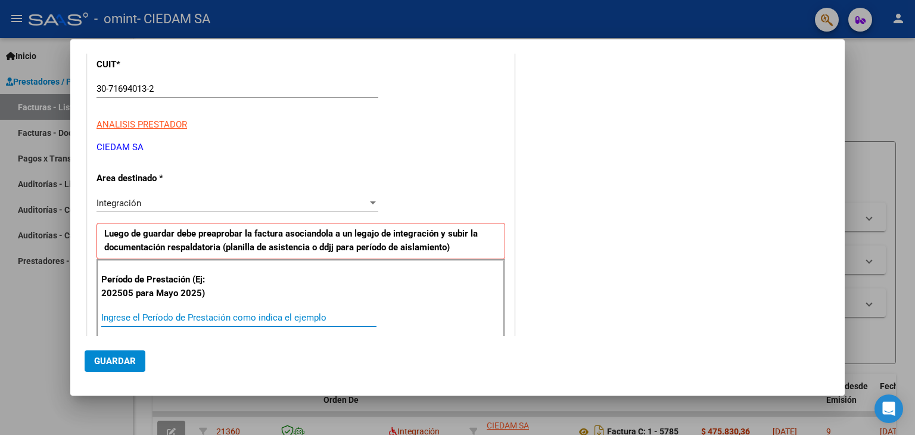
scroll to position [179, 0]
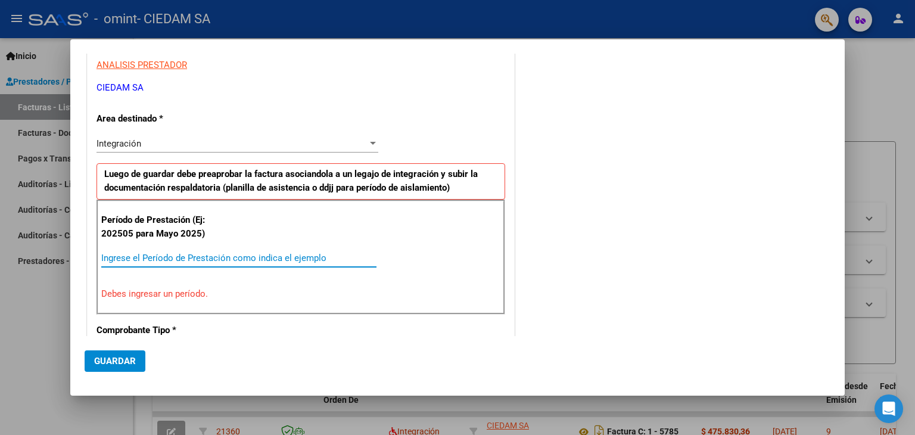
click at [248, 255] on input "Ingrese el Período de Prestación como indica el ejemplo" at bounding box center [238, 257] width 275 height 11
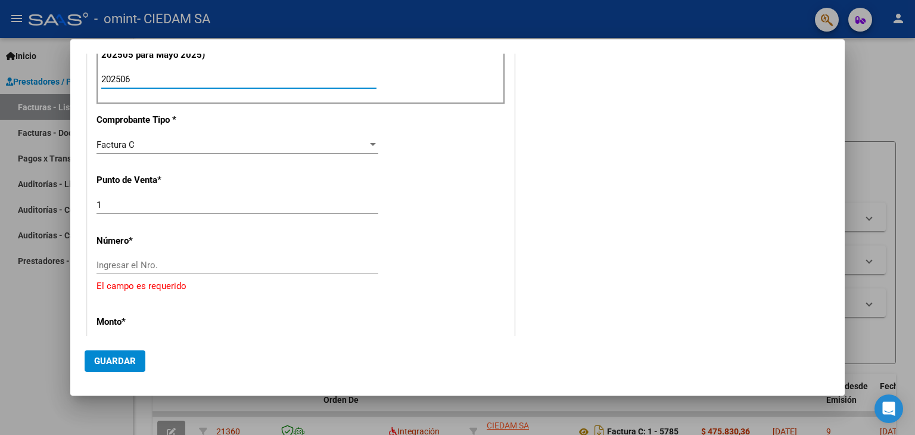
scroll to position [417, 0]
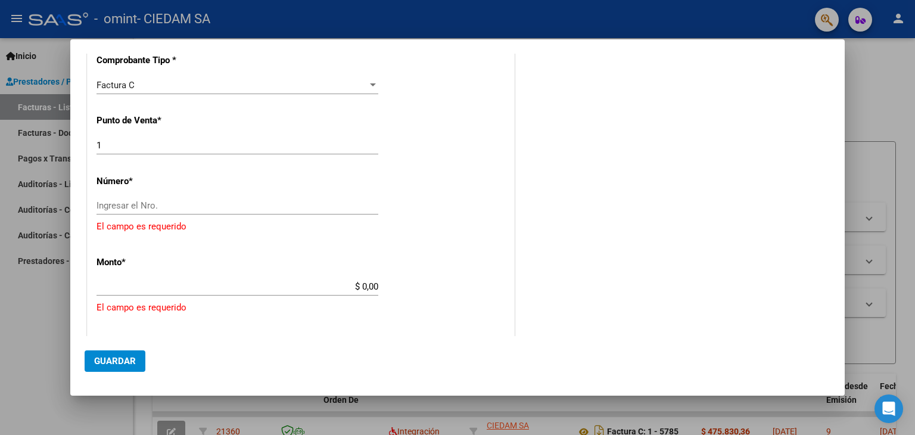
type input "202506"
click at [191, 202] on input "Ingresar el Nro." at bounding box center [237, 205] width 282 height 11
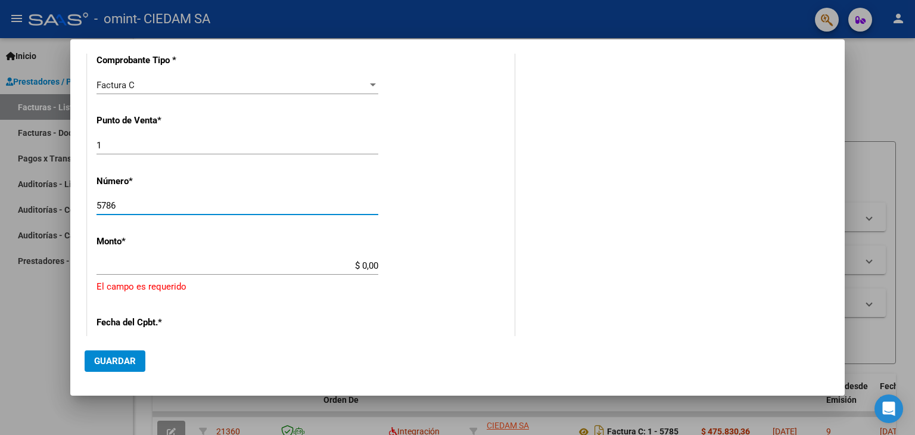
type input "5786"
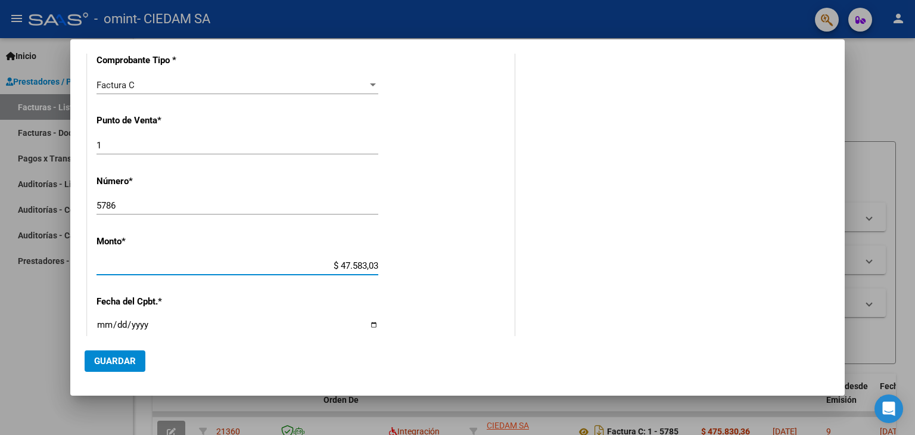
type input "$ 475.830,36"
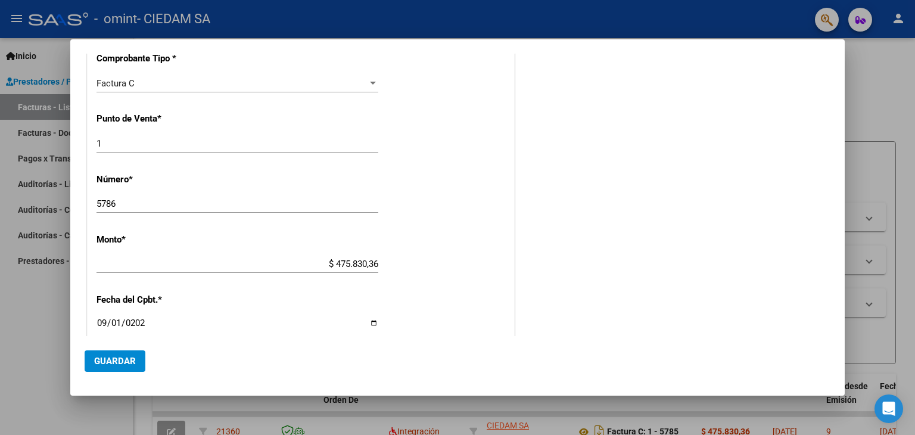
type input "[DATE]"
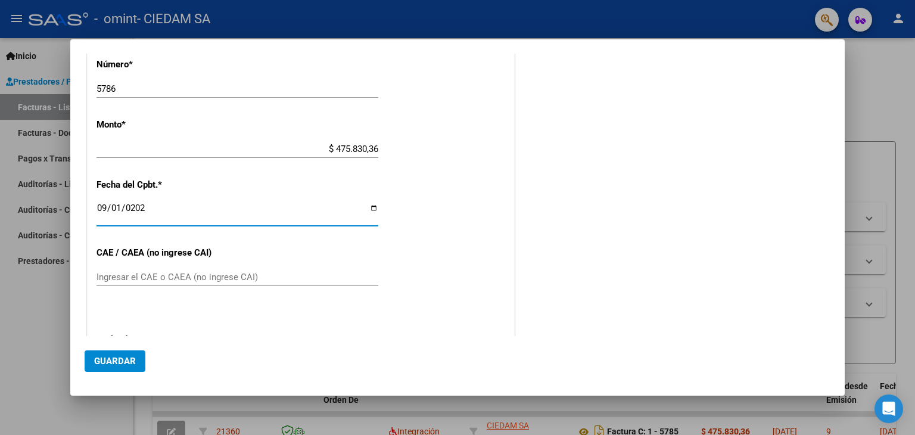
scroll to position [538, 0]
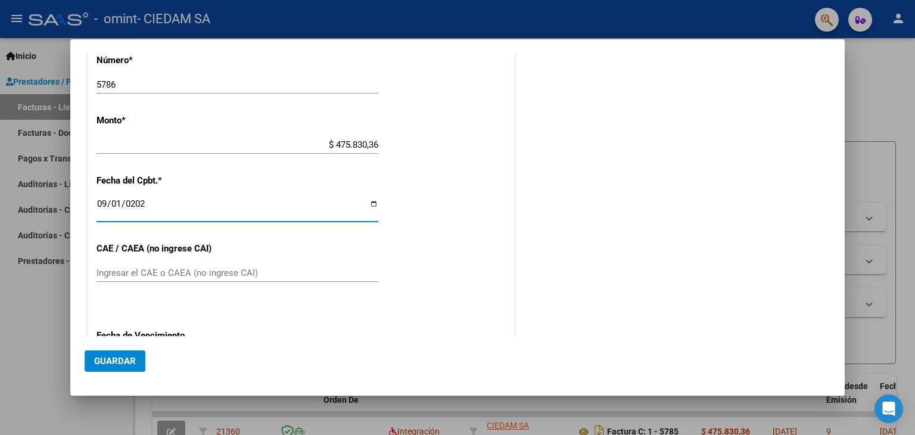
click at [205, 267] on input "Ingresar el CAE o CAEA (no ingrese CAI)" at bounding box center [237, 272] width 282 height 11
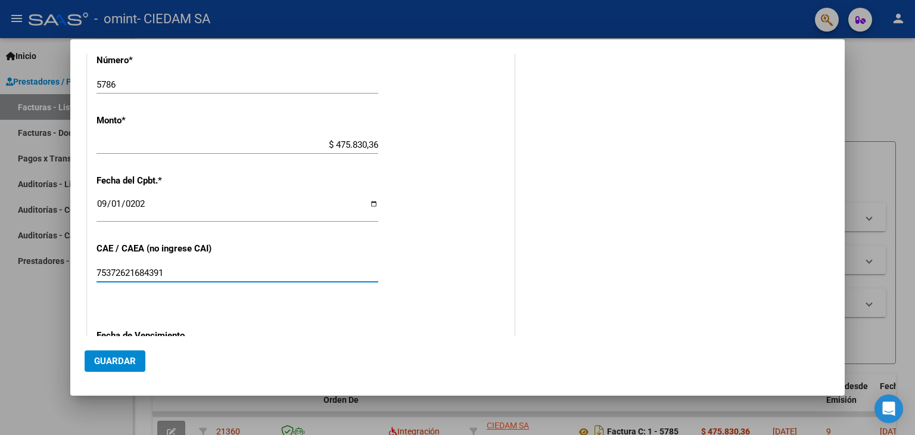
type input "75372621684391"
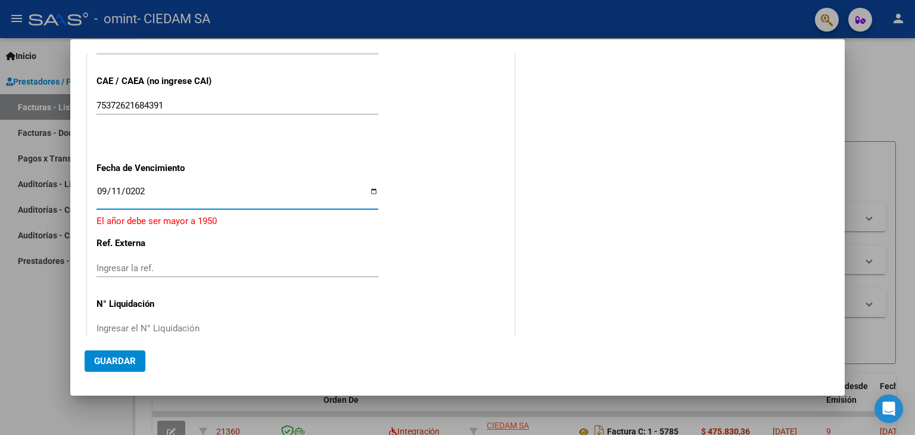
type input "[DATE]"
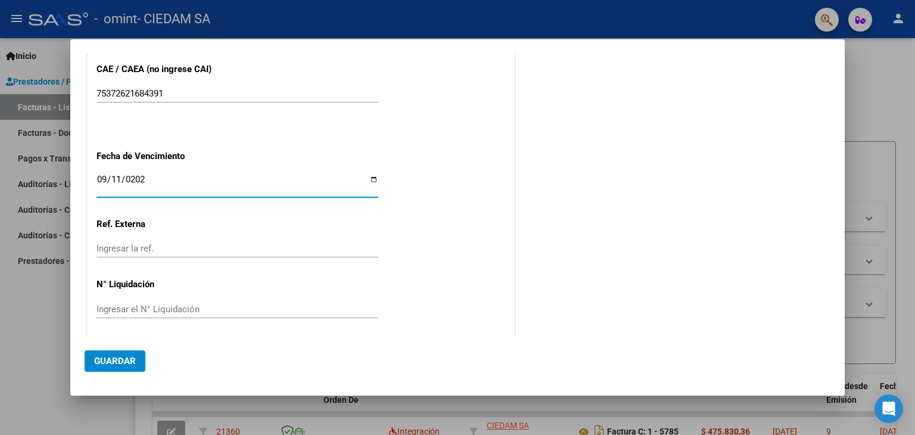
scroll to position [720, 0]
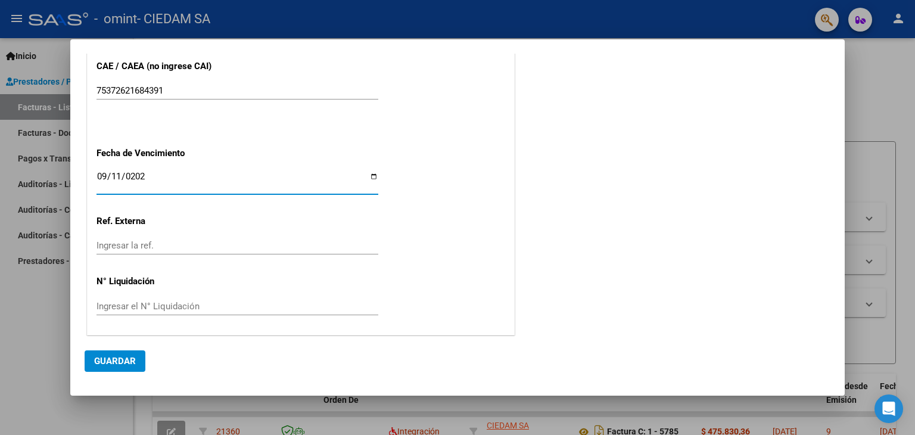
drag, startPoint x: 114, startPoint y: 360, endPoint x: 268, endPoint y: 330, distance: 156.5
click at [119, 360] on span "Guardar" at bounding box center [115, 360] width 42 height 11
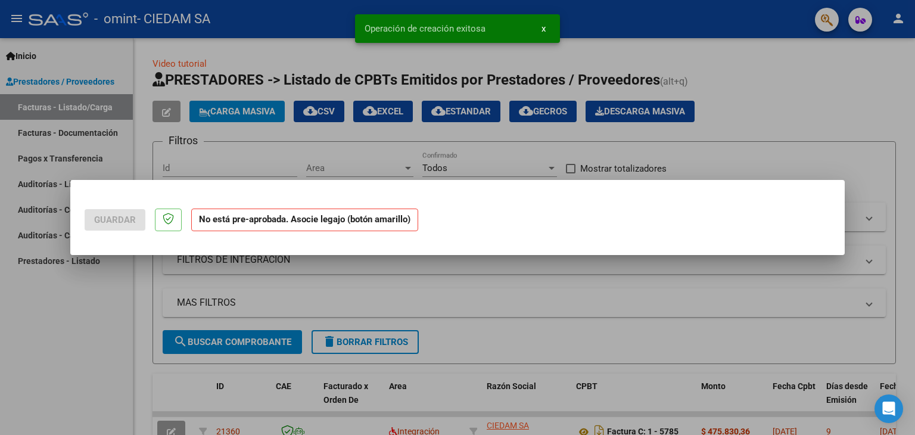
scroll to position [0, 0]
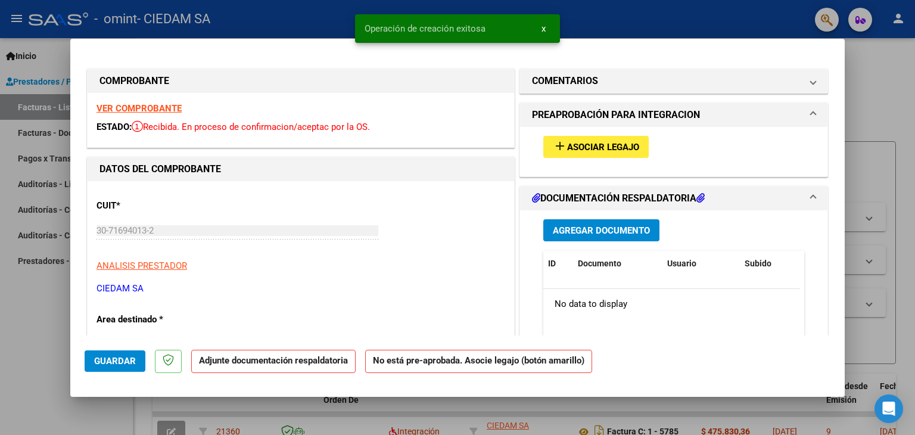
click at [614, 146] on span "Asociar Legajo" at bounding box center [603, 147] width 72 height 11
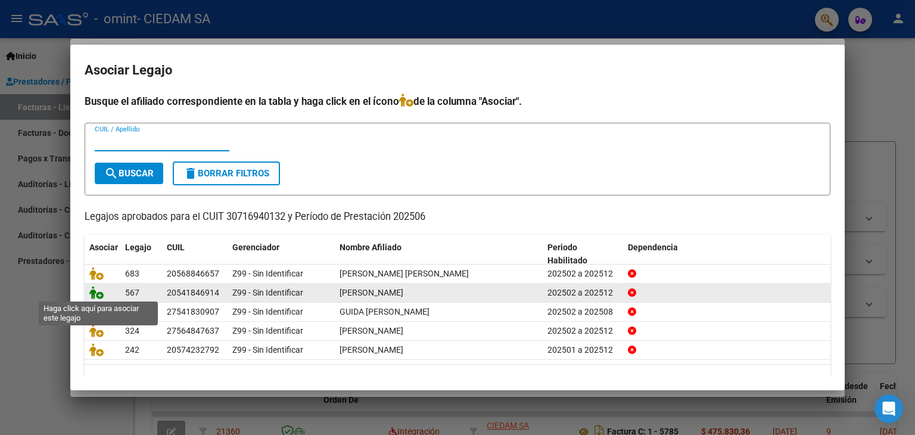
click at [97, 292] on icon at bounding box center [96, 292] width 14 height 13
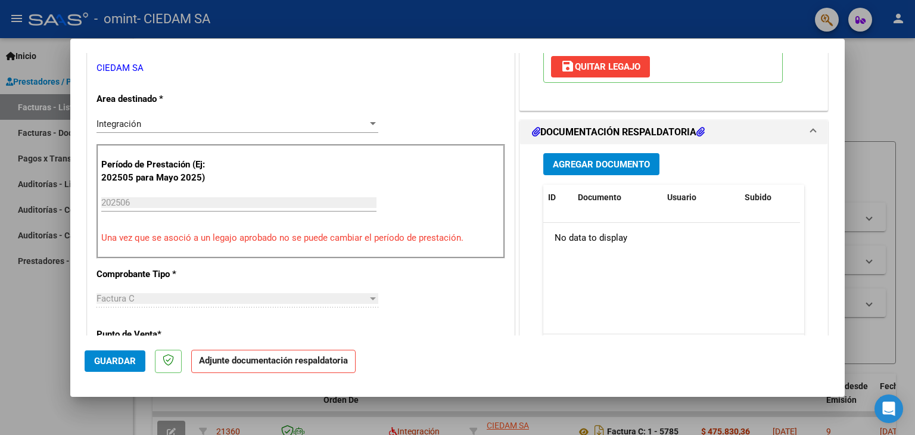
scroll to position [238, 0]
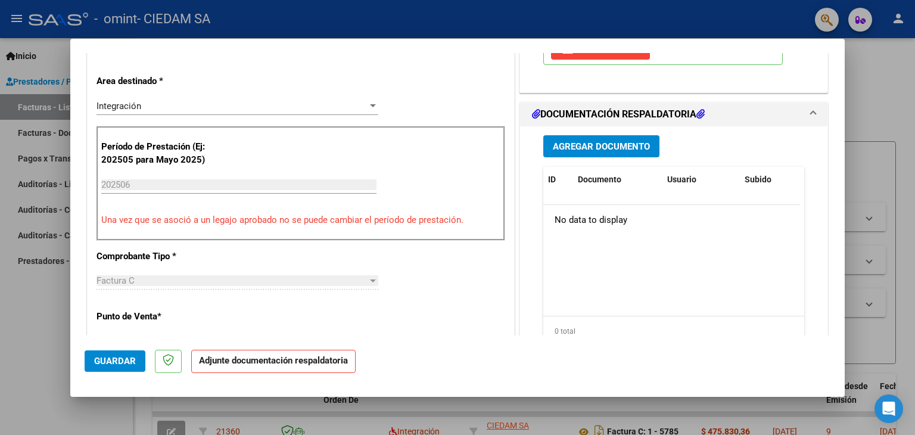
click at [595, 146] on span "Agregar Documento" at bounding box center [601, 146] width 97 height 11
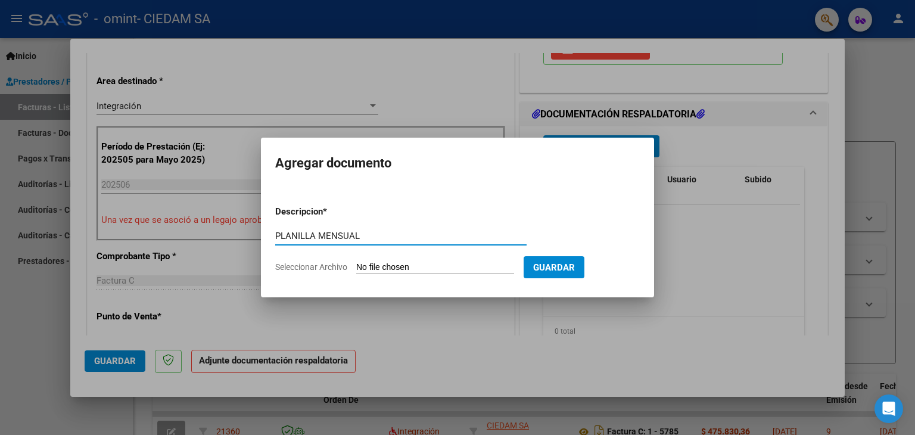
type input "PLANILLA MENSUAL"
click at [411, 264] on input "Seleccionar Archivo" at bounding box center [435, 267] width 158 height 11
type input "C:\fakepath\PLANILLA [PERSON_NAME].pdf"
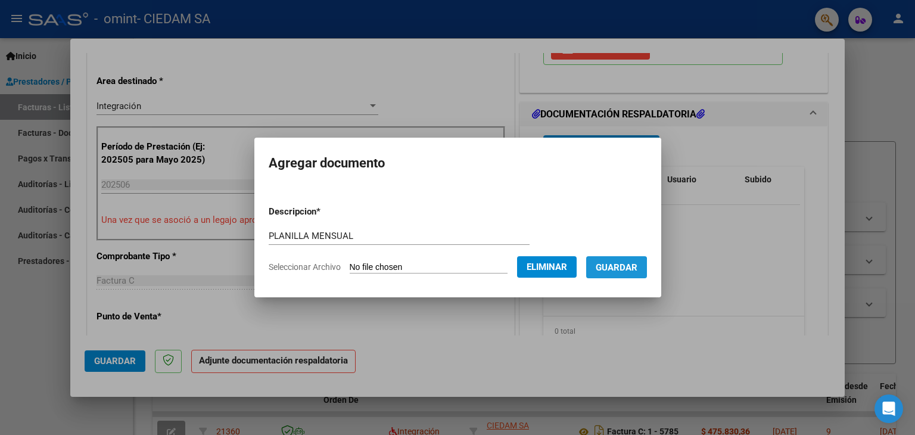
click at [625, 268] on span "Guardar" at bounding box center [616, 267] width 42 height 11
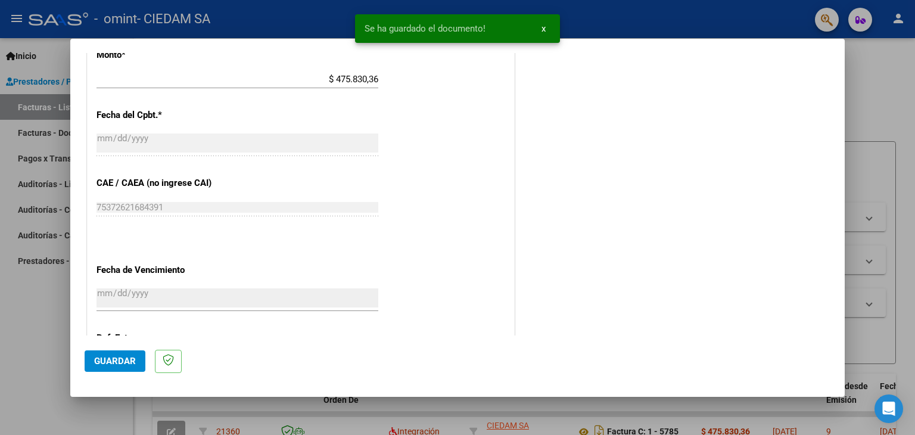
scroll to position [655, 0]
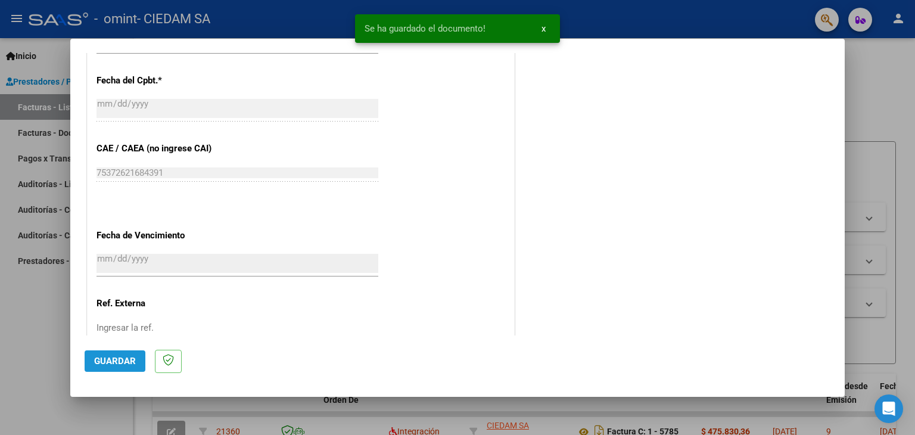
click at [121, 361] on span "Guardar" at bounding box center [115, 360] width 42 height 11
click at [862, 96] on div at bounding box center [457, 217] width 915 height 435
type input "$ 0,00"
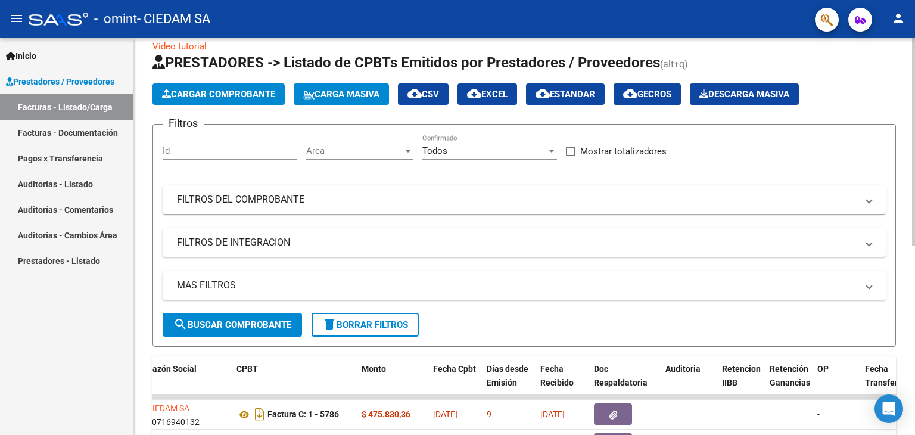
scroll to position [0, 0]
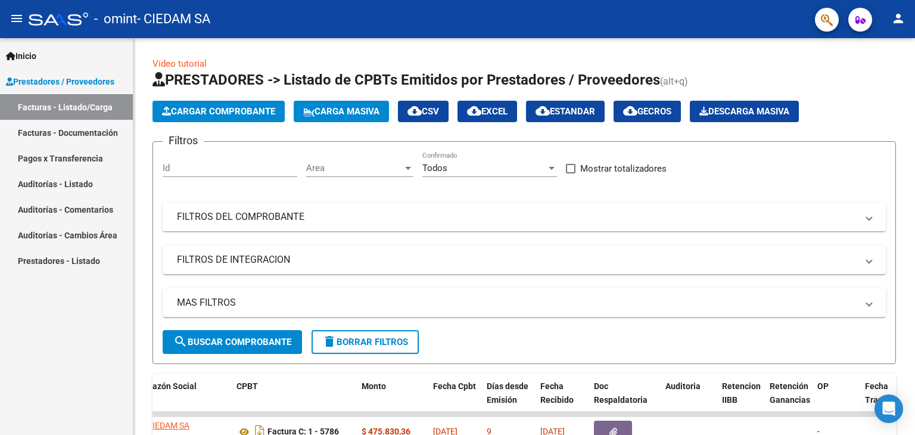
click at [893, 15] on mat-icon "person" at bounding box center [898, 18] width 14 height 14
click at [867, 75] on button "exit_to_app Salir" at bounding box center [873, 78] width 73 height 29
